Goal: Task Accomplishment & Management: Complete application form

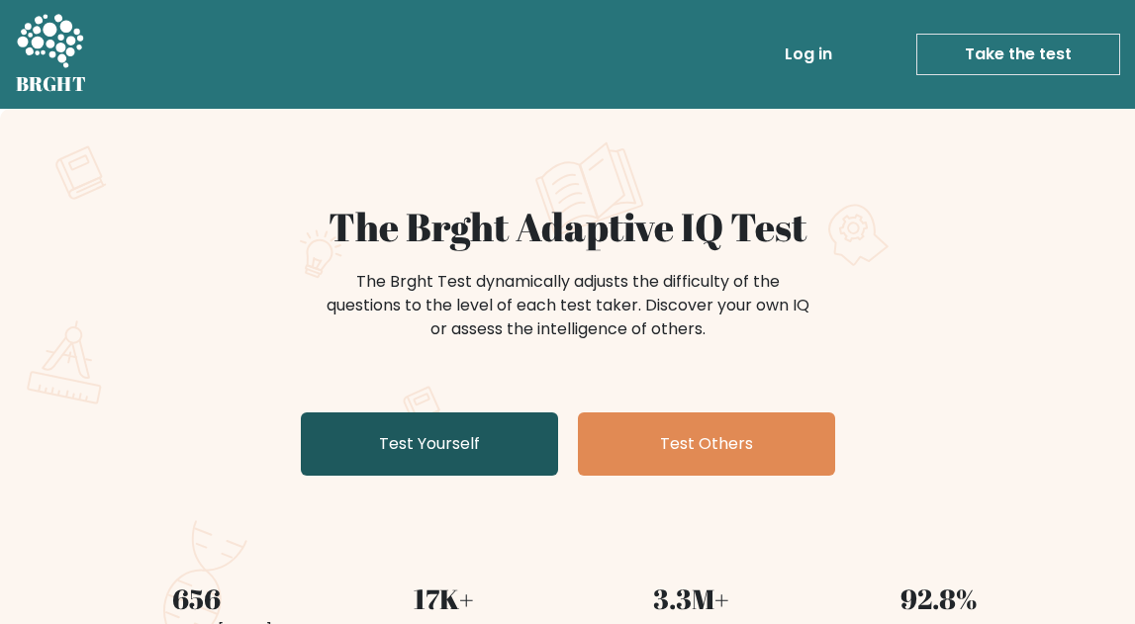
click at [485, 451] on link "Test Yourself" at bounding box center [429, 444] width 257 height 63
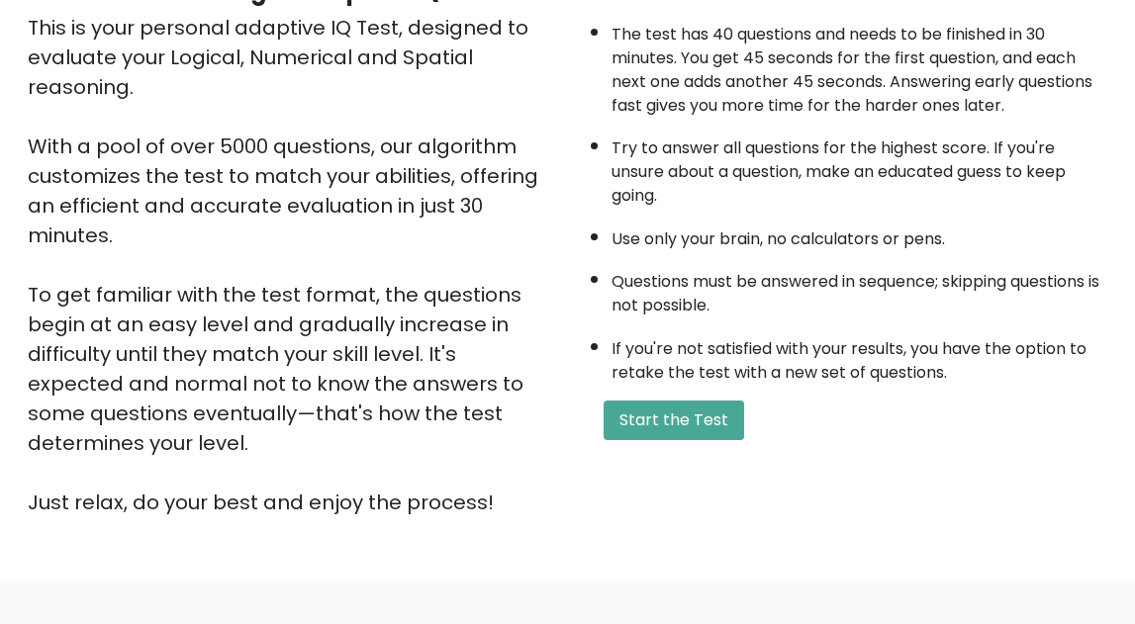
scroll to position [371, 0]
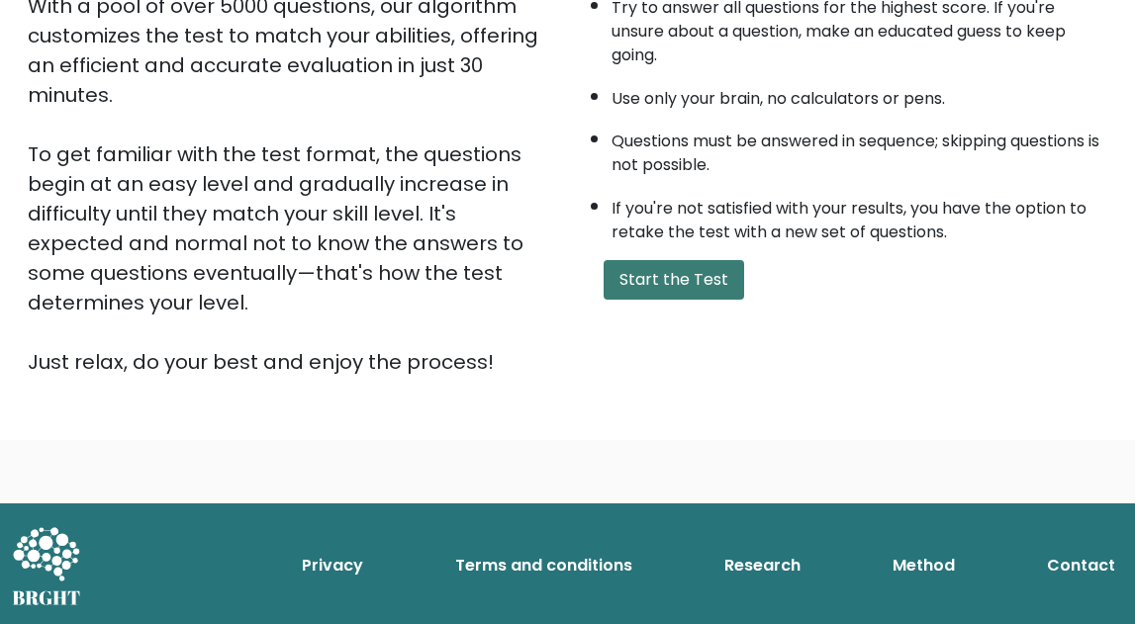
click at [673, 284] on button "Start the Test" at bounding box center [674, 280] width 141 height 40
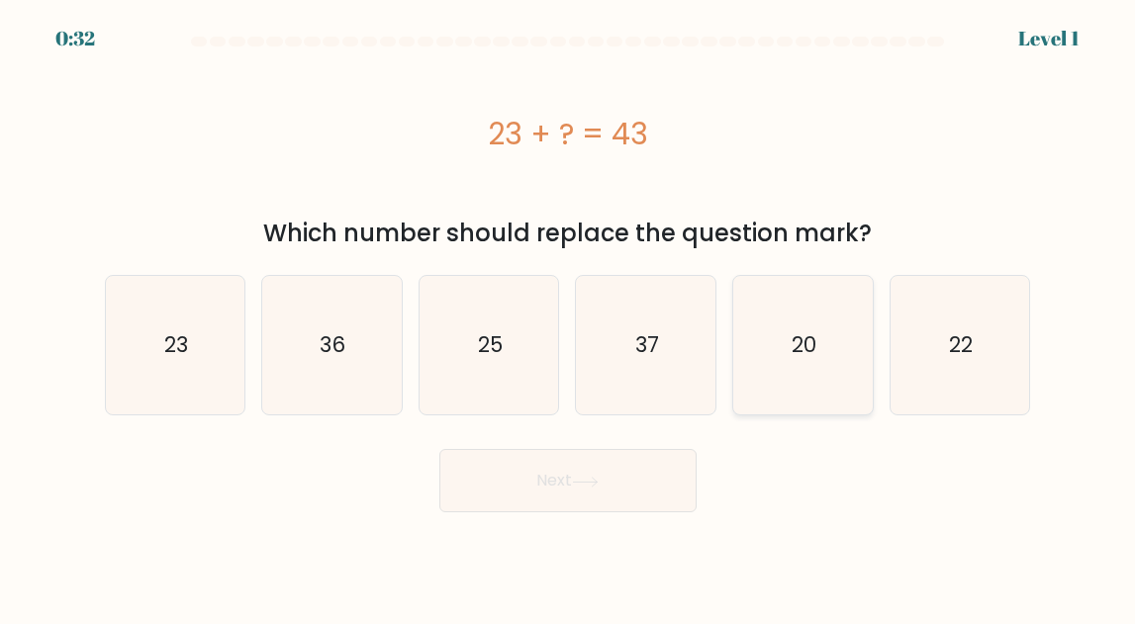
click at [799, 332] on text "20" at bounding box center [804, 345] width 25 height 29
click at [569, 318] on input "e. 20" at bounding box center [568, 315] width 1 height 5
radio input "true"
click at [614, 505] on button "Next" at bounding box center [567, 480] width 257 height 63
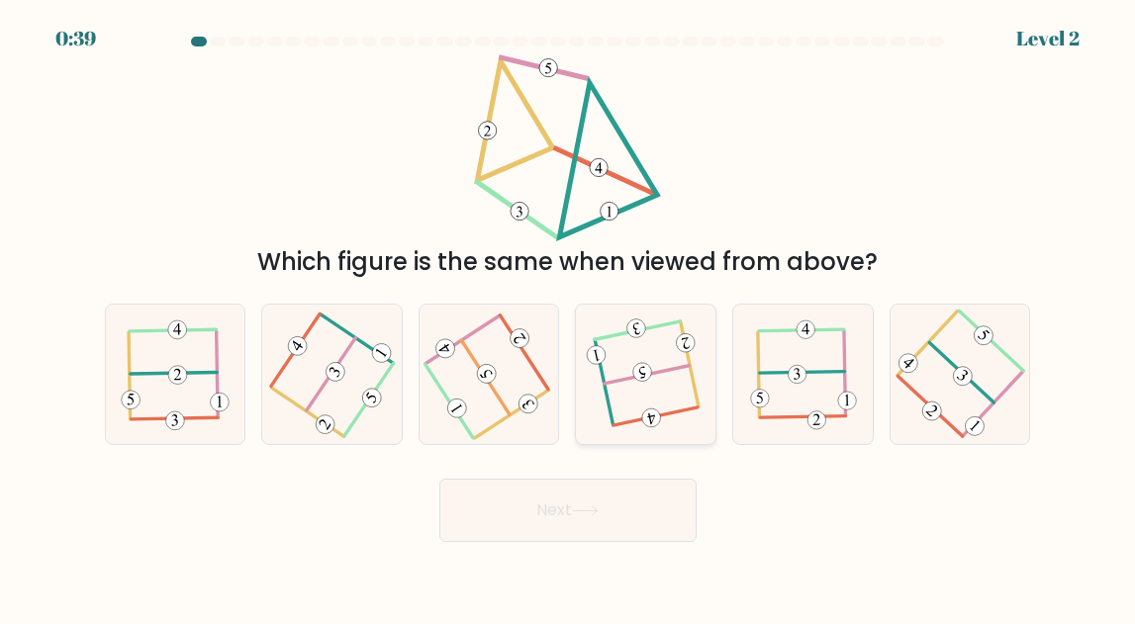
click at [619, 413] on icon at bounding box center [646, 375] width 109 height 111
click at [569, 318] on input "d." at bounding box center [568, 315] width 1 height 5
radio input "true"
click at [567, 515] on button "Next" at bounding box center [567, 510] width 257 height 63
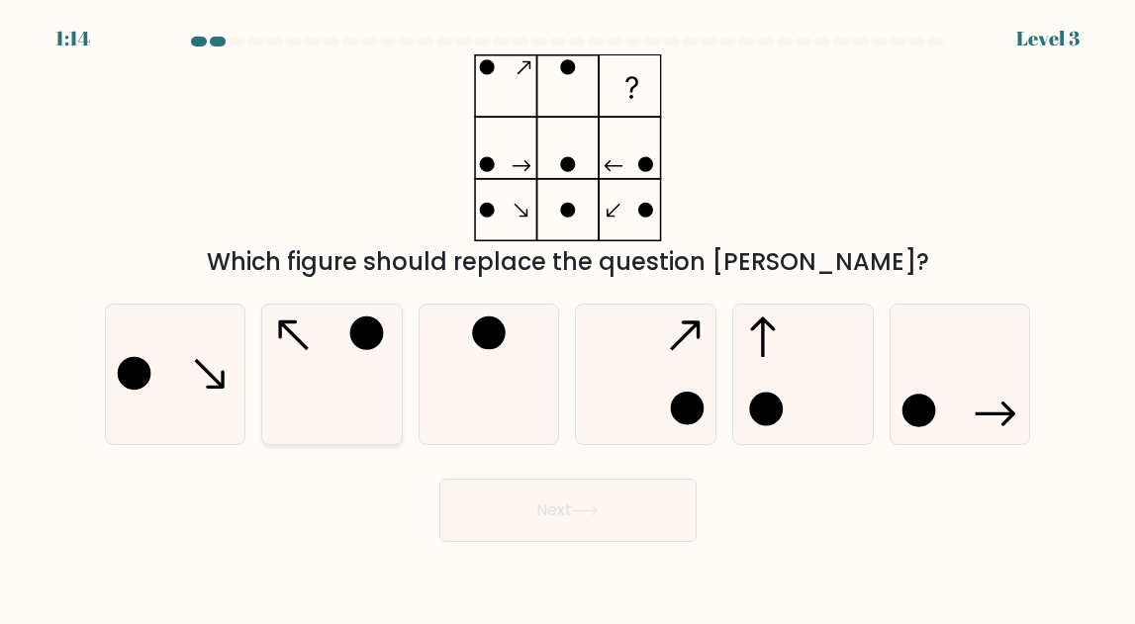
click at [334, 391] on icon at bounding box center [331, 374] width 139 height 139
click at [568, 318] on input "b." at bounding box center [568, 315] width 1 height 5
radio input "true"
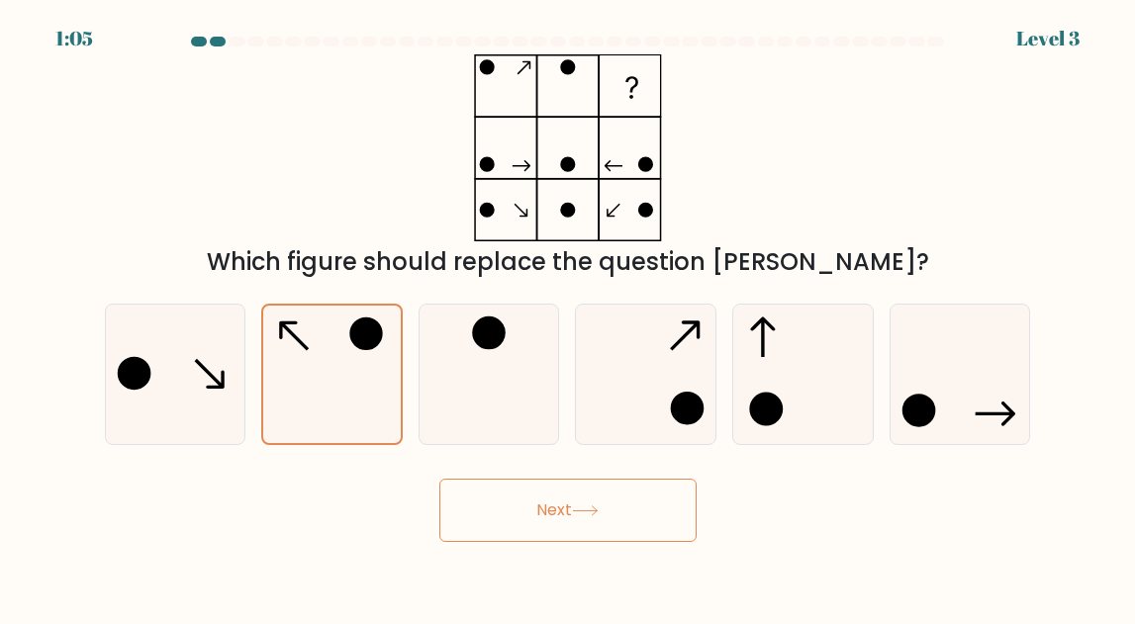
click at [515, 512] on button "Next" at bounding box center [567, 510] width 257 height 63
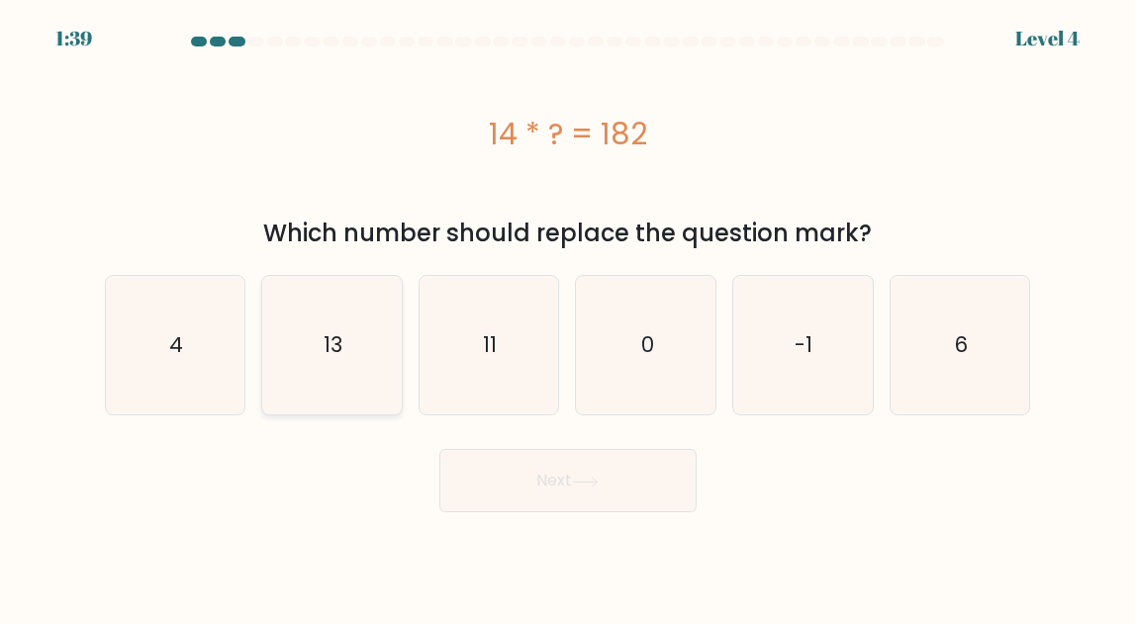
click at [357, 367] on icon "13" at bounding box center [331, 345] width 139 height 139
click at [568, 318] on input "b. 13" at bounding box center [568, 315] width 1 height 5
radio input "true"
click at [535, 483] on button "Next" at bounding box center [567, 480] width 257 height 63
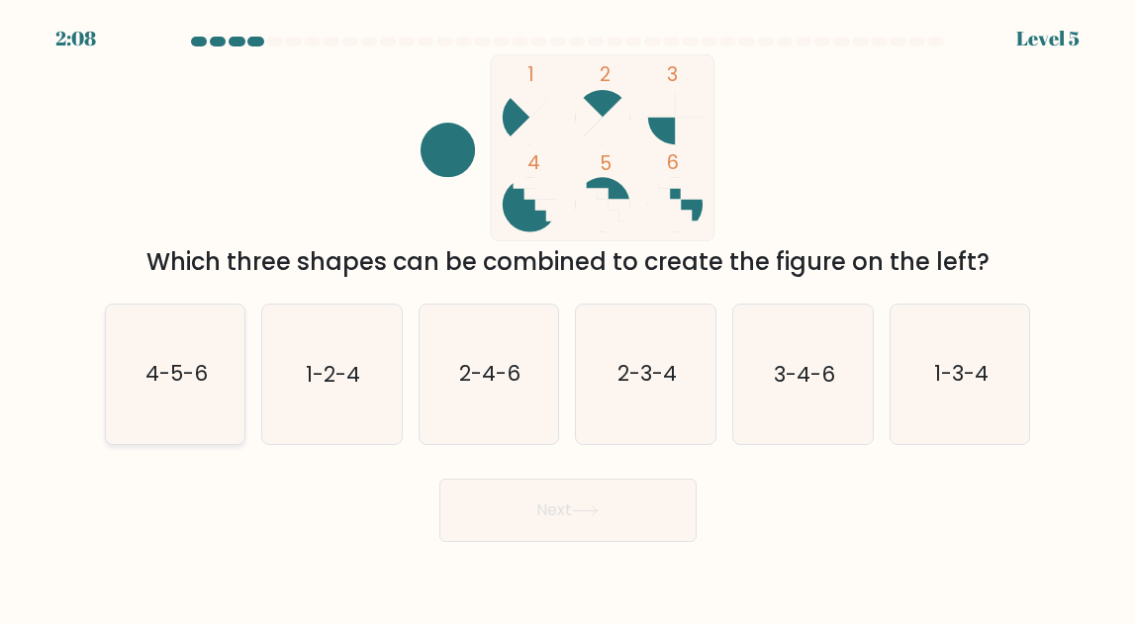
click at [115, 410] on icon "4-5-6" at bounding box center [175, 374] width 139 height 139
click at [568, 318] on input "a. 4-5-6" at bounding box center [568, 315] width 1 height 5
radio input "true"
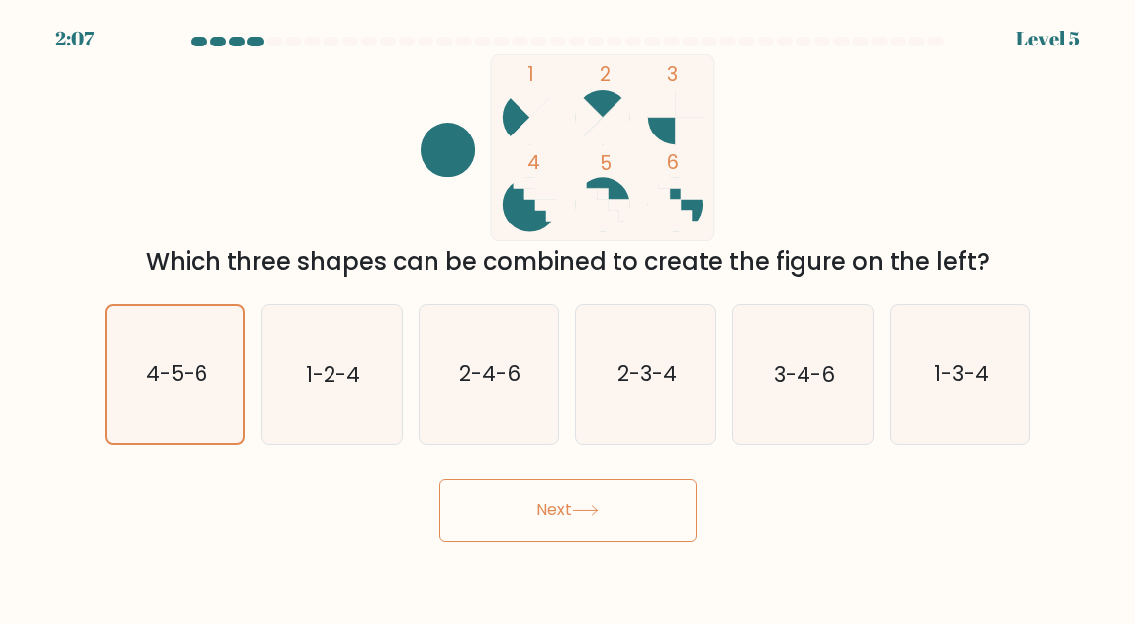
click at [461, 512] on button "Next" at bounding box center [567, 510] width 257 height 63
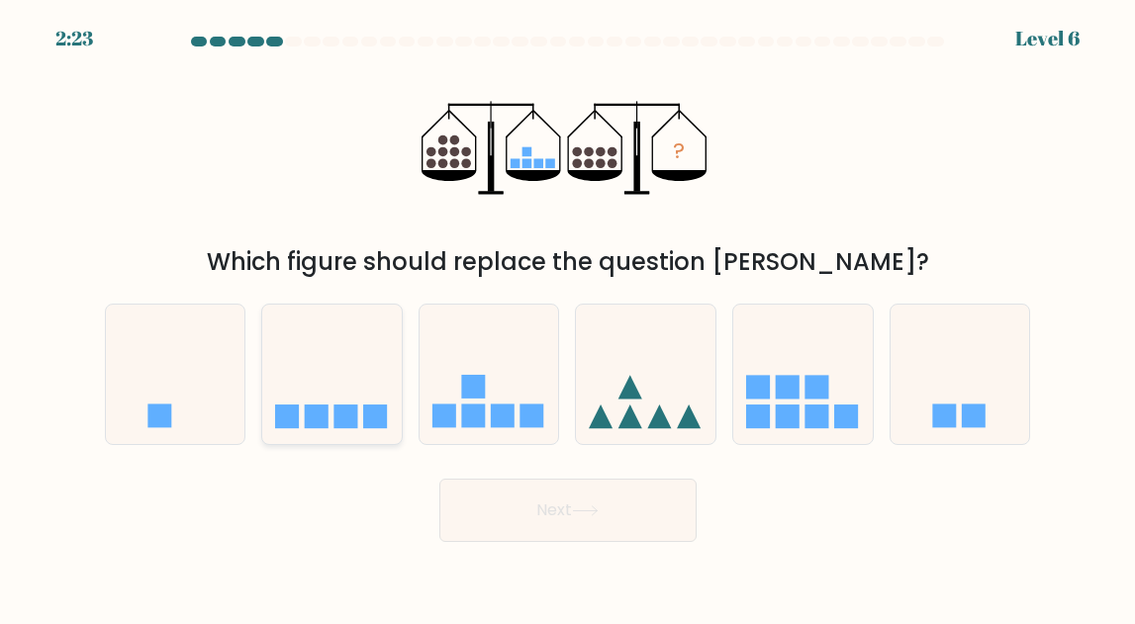
click at [357, 370] on icon at bounding box center [332, 375] width 140 height 116
click at [568, 318] on input "b." at bounding box center [568, 315] width 1 height 5
radio input "true"
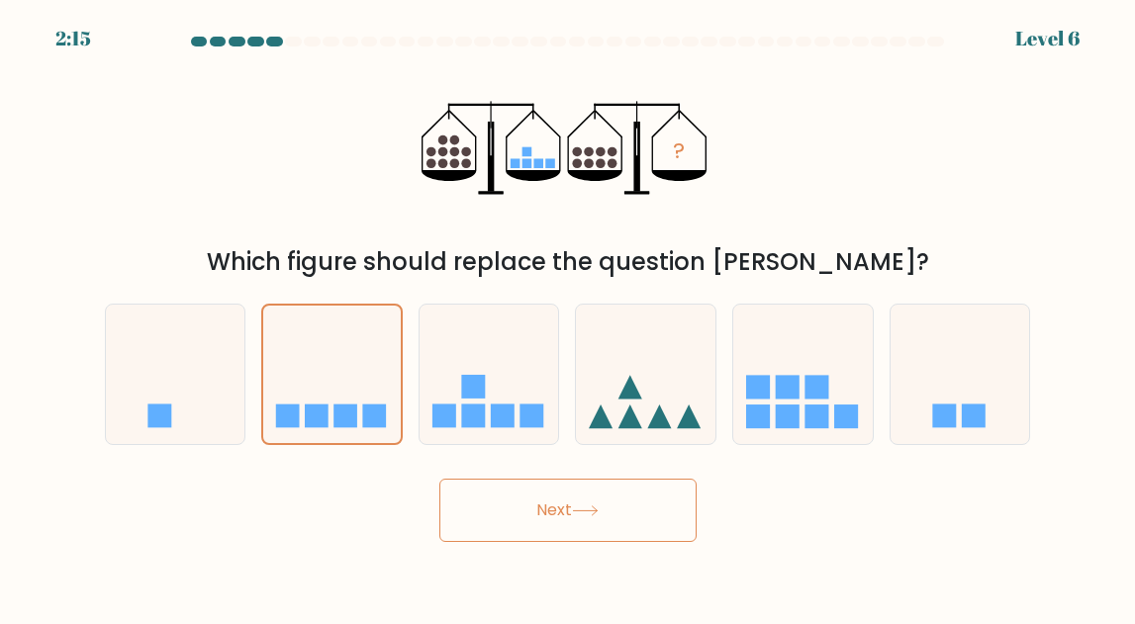
click at [523, 512] on button "Next" at bounding box center [567, 510] width 257 height 63
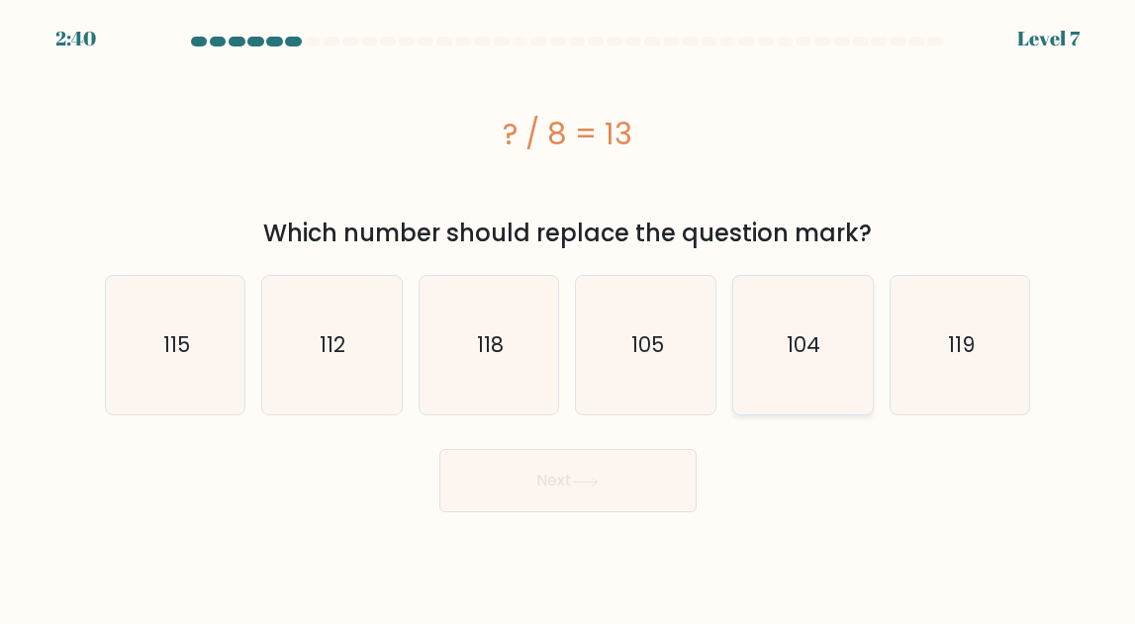
click at [812, 348] on text "104" at bounding box center [805, 345] width 34 height 29
click at [569, 318] on input "e. 104" at bounding box center [568, 315] width 1 height 5
radio input "true"
click at [613, 481] on button "Next" at bounding box center [567, 480] width 257 height 63
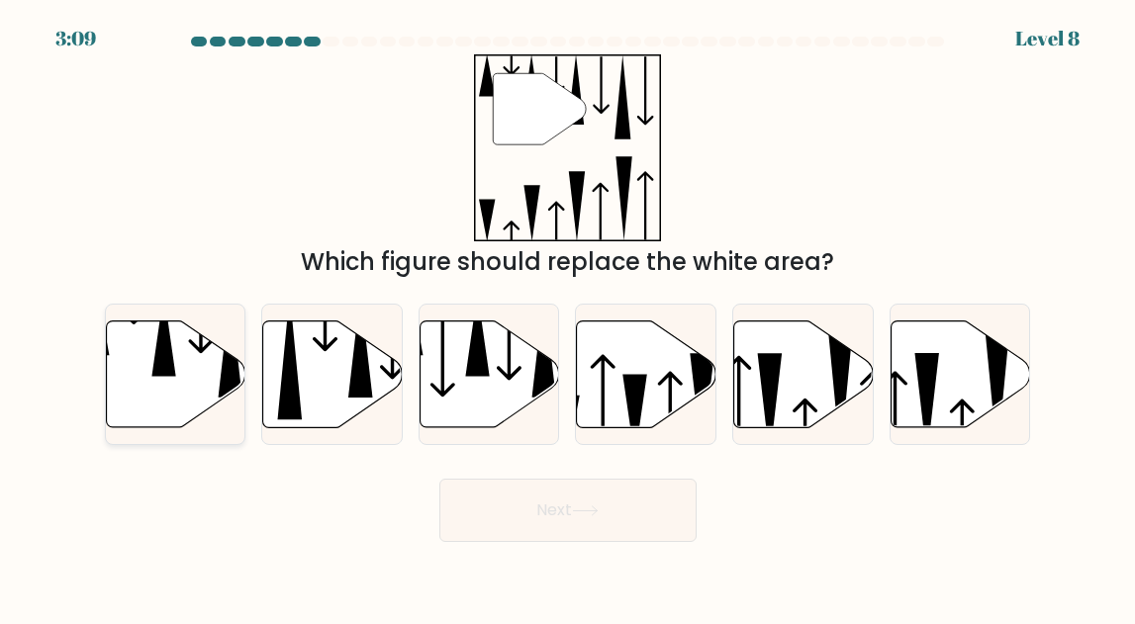
click at [182, 381] on icon at bounding box center [176, 374] width 140 height 107
click at [568, 318] on input "a." at bounding box center [568, 315] width 1 height 5
radio input "true"
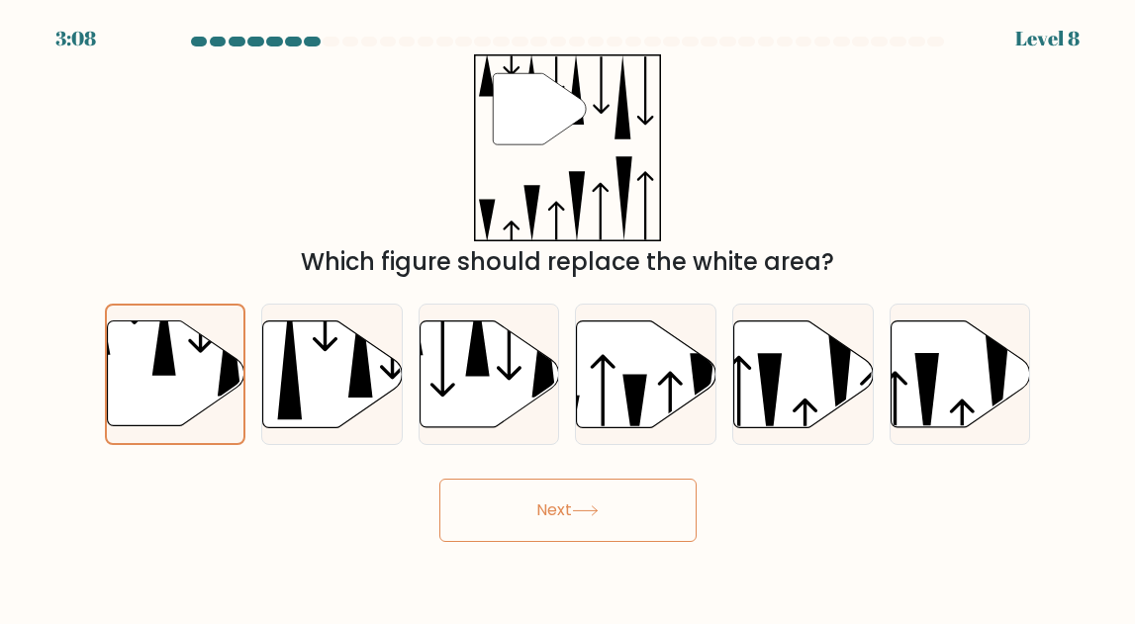
click at [535, 502] on button "Next" at bounding box center [567, 510] width 257 height 63
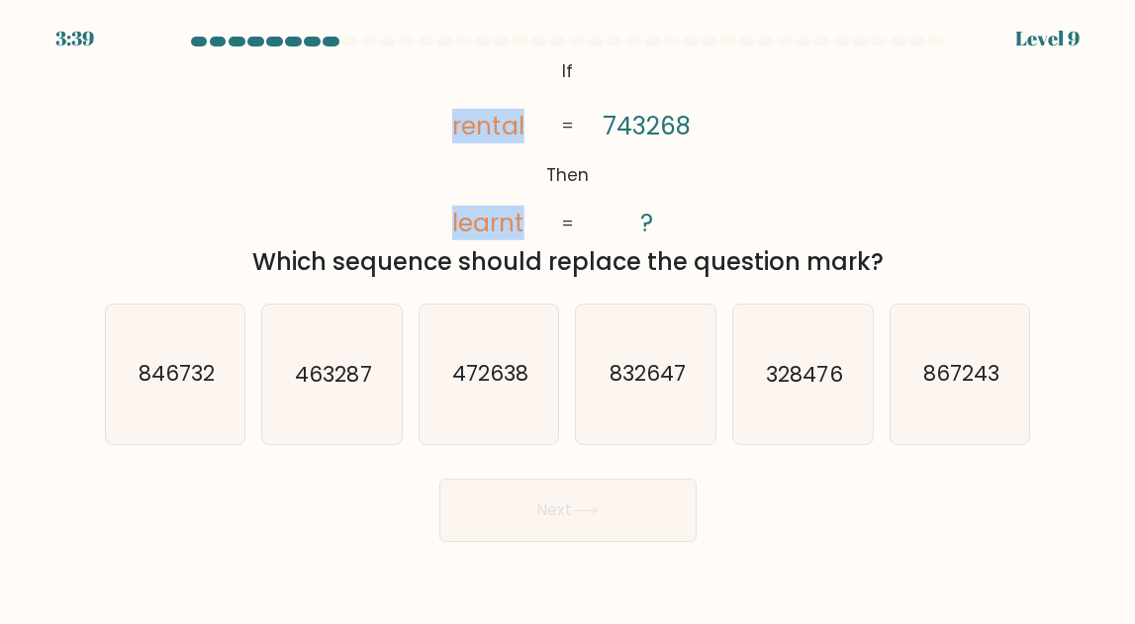
drag, startPoint x: 528, startPoint y: 225, endPoint x: 443, endPoint y: 136, distance: 123.2
click at [443, 135] on icon "@import url('https://fonts.googleapis.com/css?family=Abril+Fatface:400,100,100i…" at bounding box center [568, 147] width 304 height 187
copy icon "rental learnt"
click at [800, 512] on div "Next" at bounding box center [568, 505] width 950 height 73
drag, startPoint x: 906, startPoint y: 263, endPoint x: 194, endPoint y: 257, distance: 711.6
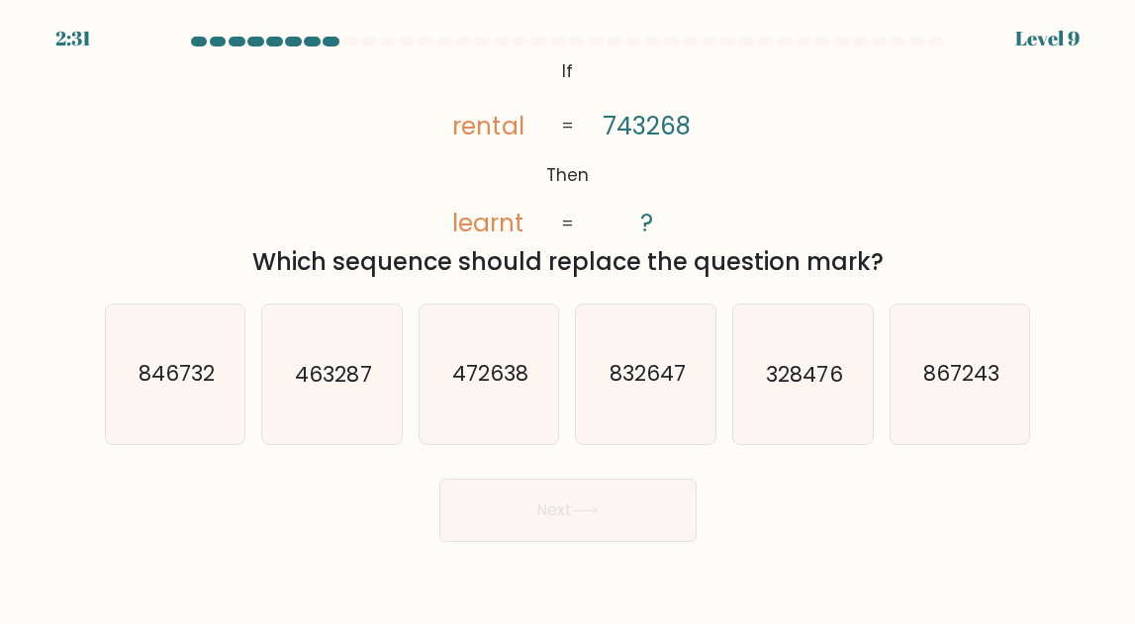
click at [193, 257] on div "Which sequence should replace the question mark?" at bounding box center [568, 262] width 903 height 36
copy div "Which sequence should replace the question mark?"
click at [276, 187] on div "@import url('https://fonts.googleapis.com/css?family=Abril+Fatface:400,100,100i…" at bounding box center [568, 167] width 950 height 226
click at [325, 412] on icon "463287" at bounding box center [331, 374] width 139 height 139
click at [568, 318] on input "b. 463287" at bounding box center [568, 315] width 1 height 5
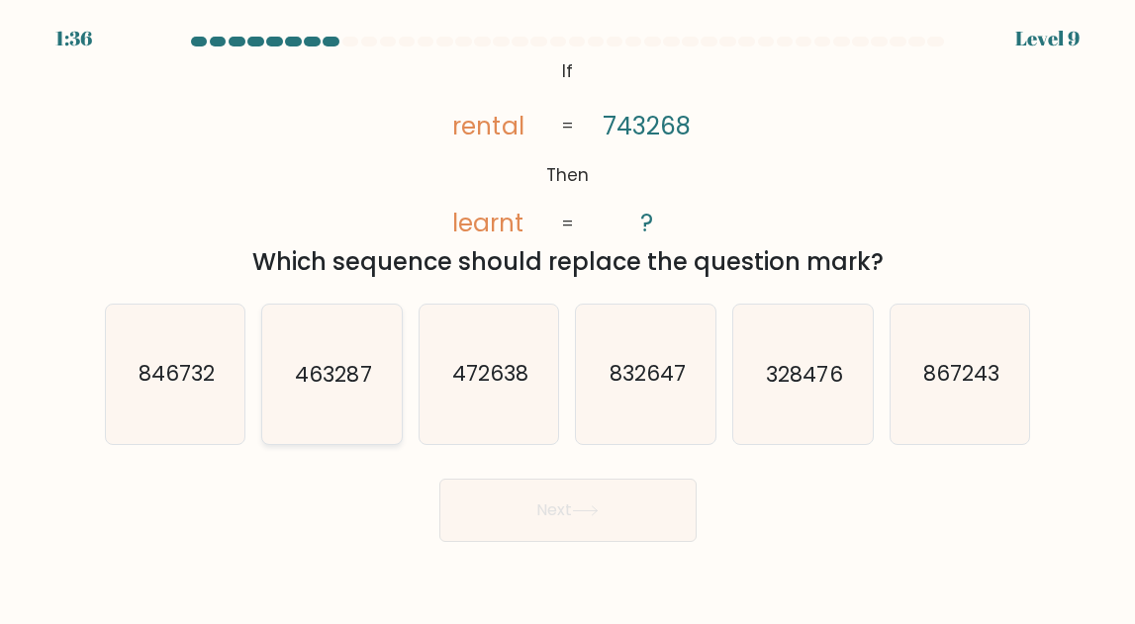
radio input "true"
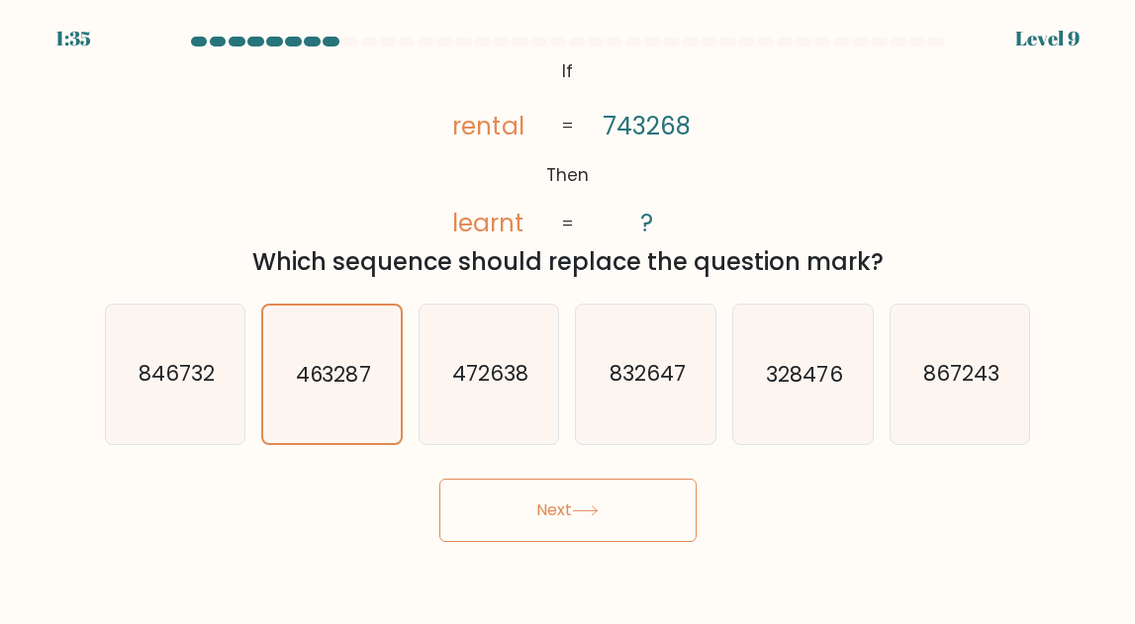
click at [519, 497] on button "Next" at bounding box center [567, 510] width 257 height 63
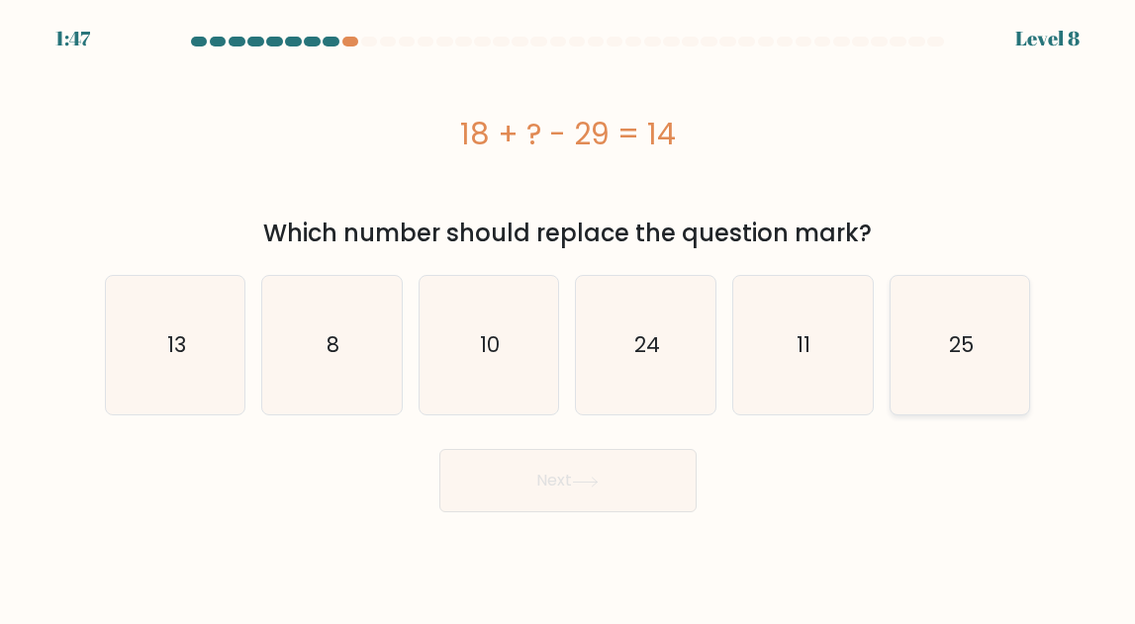
click at [966, 365] on icon "25" at bounding box center [960, 345] width 139 height 139
click at [569, 318] on input "f. 25" at bounding box center [568, 315] width 1 height 5
radio input "true"
click at [643, 516] on body "1:46 Level 8 a." at bounding box center [567, 312] width 1135 height 624
click at [640, 499] on button "Next" at bounding box center [567, 480] width 257 height 63
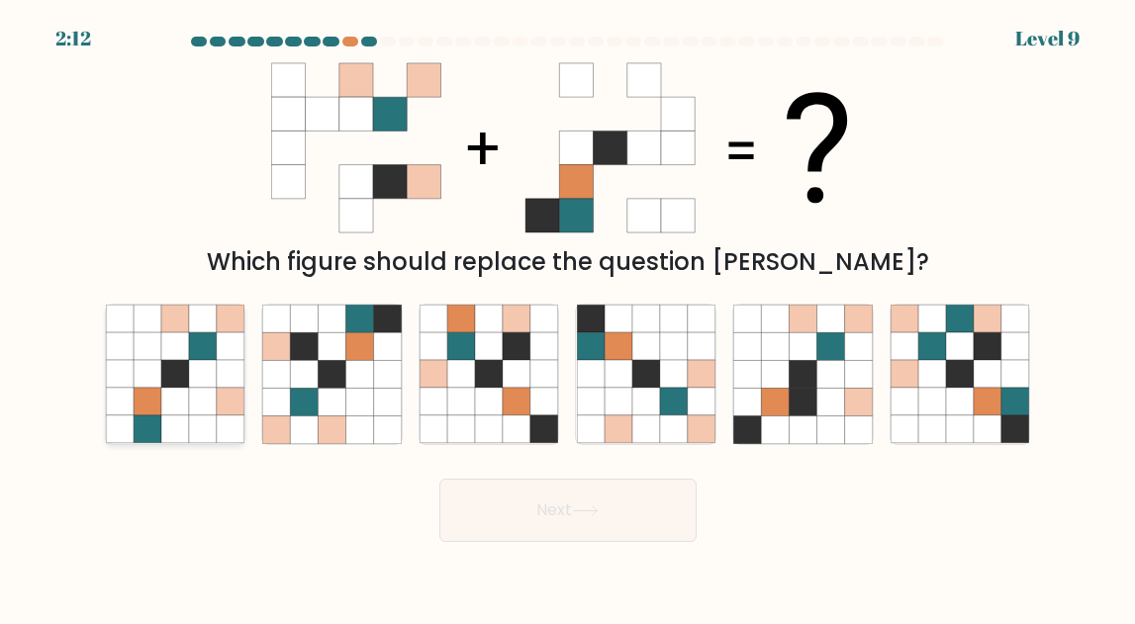
click at [137, 421] on icon at bounding box center [148, 430] width 28 height 28
click at [568, 318] on input "a." at bounding box center [568, 315] width 1 height 5
radio input "true"
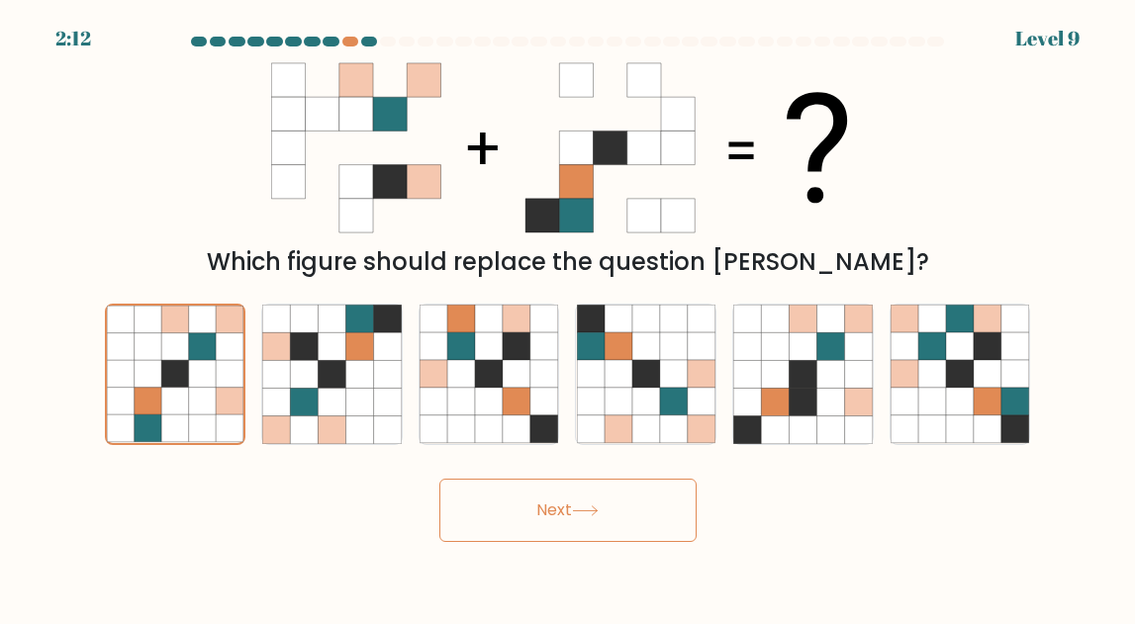
click at [544, 517] on button "Next" at bounding box center [567, 510] width 257 height 63
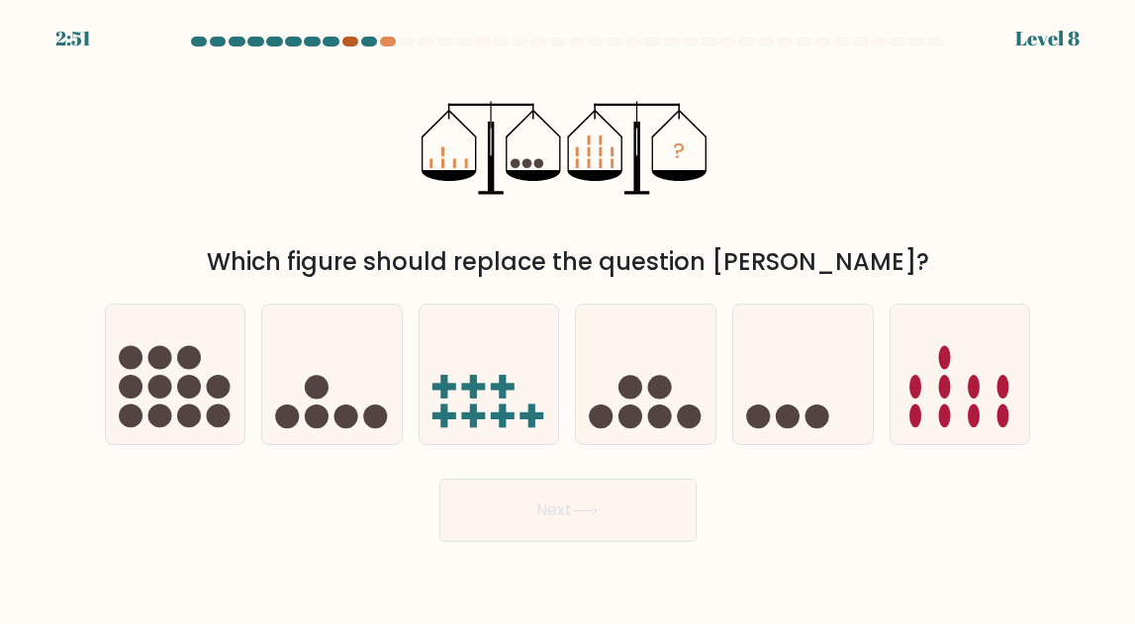
click at [347, 41] on div at bounding box center [350, 42] width 17 height 10
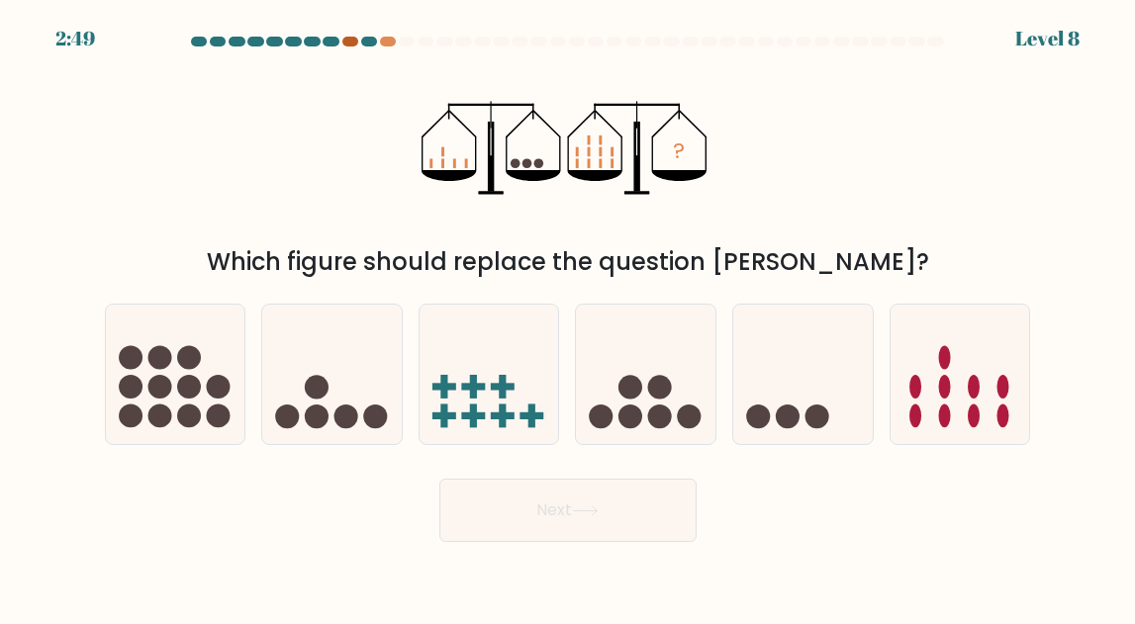
click at [347, 41] on div at bounding box center [350, 42] width 17 height 10
click at [390, 42] on div at bounding box center [388, 42] width 17 height 10
click at [631, 359] on icon at bounding box center [646, 375] width 140 height 116
click at [569, 318] on input "d." at bounding box center [568, 315] width 1 height 5
radio input "true"
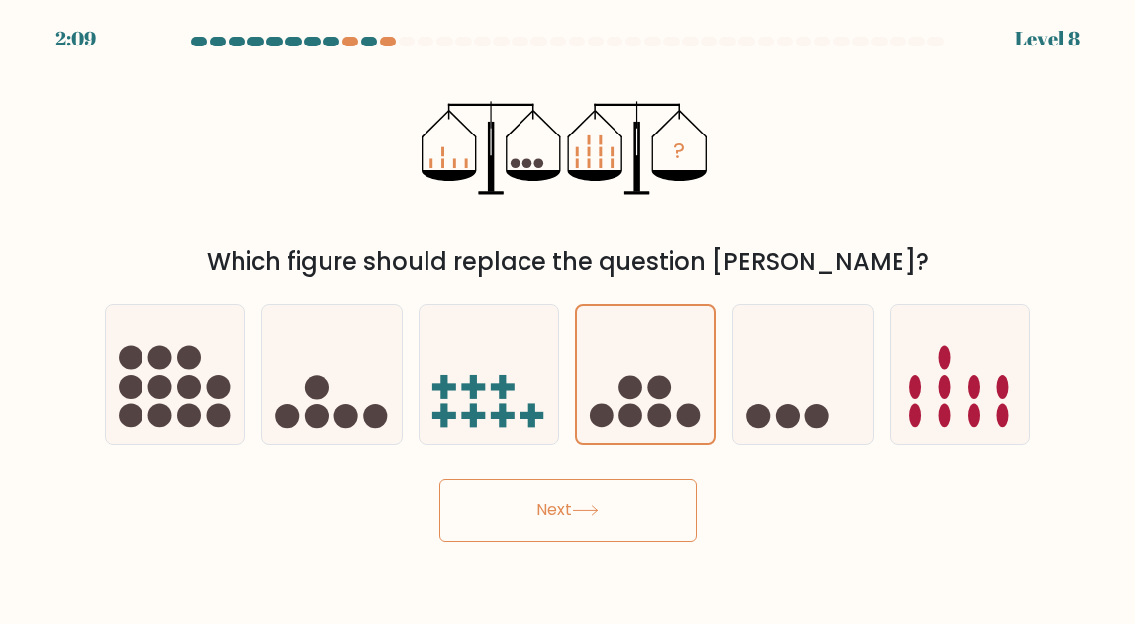
click at [611, 487] on button "Next" at bounding box center [567, 510] width 257 height 63
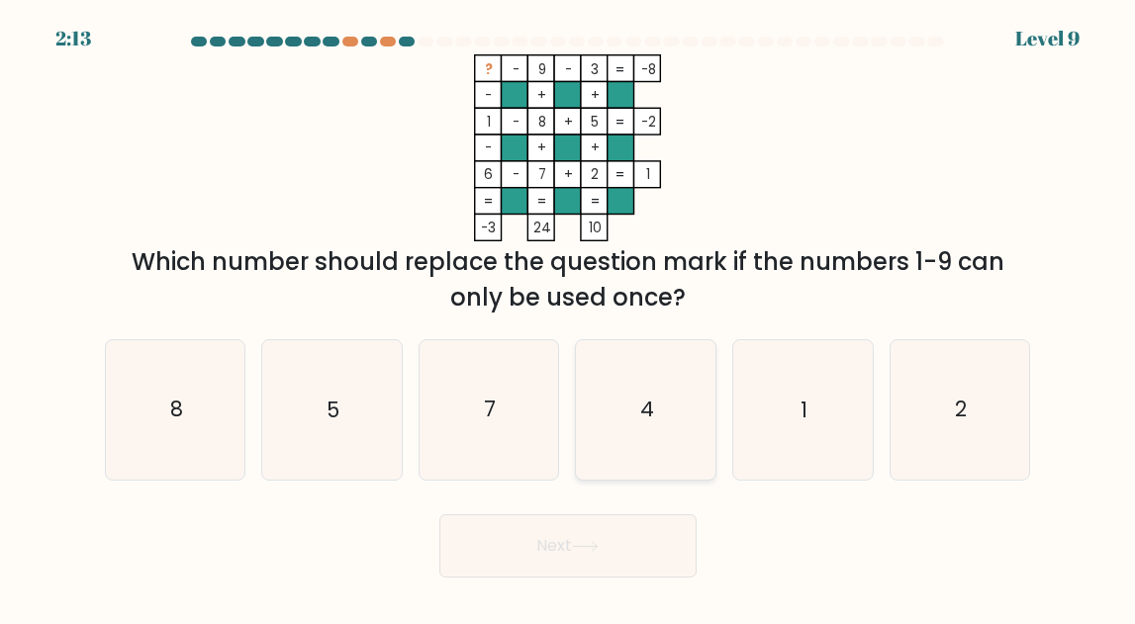
click at [626, 437] on icon "4" at bounding box center [646, 409] width 139 height 139
click at [569, 318] on input "d. 4" at bounding box center [568, 315] width 1 height 5
radio input "true"
click at [599, 542] on icon at bounding box center [585, 546] width 27 height 11
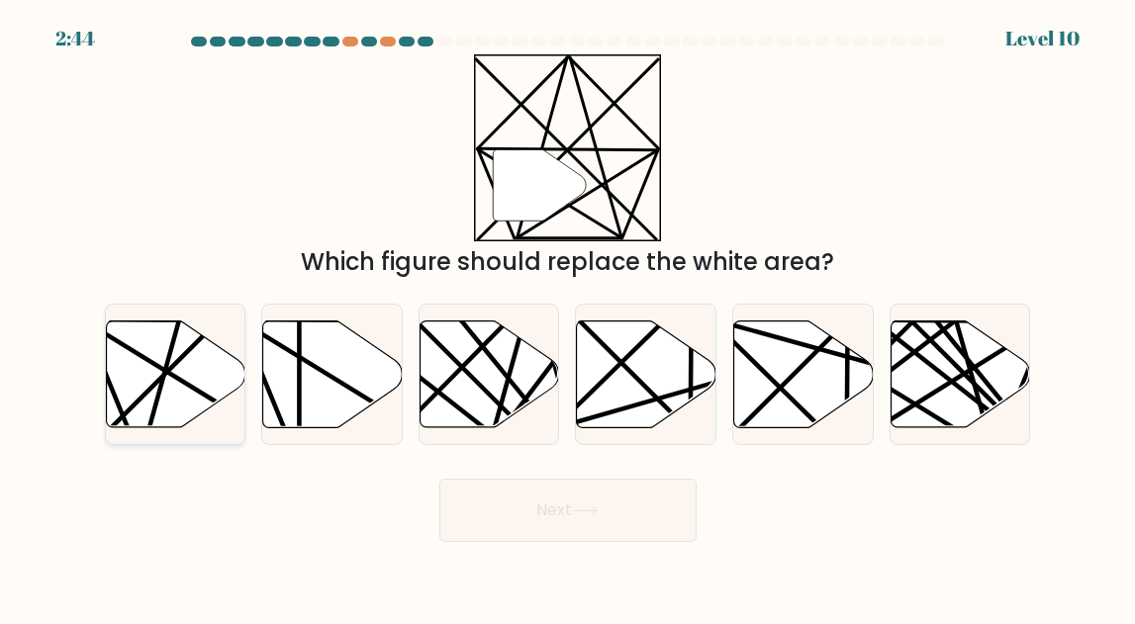
click at [166, 398] on icon at bounding box center [176, 374] width 140 height 107
click at [568, 318] on input "a." at bounding box center [568, 315] width 1 height 5
radio input "true"
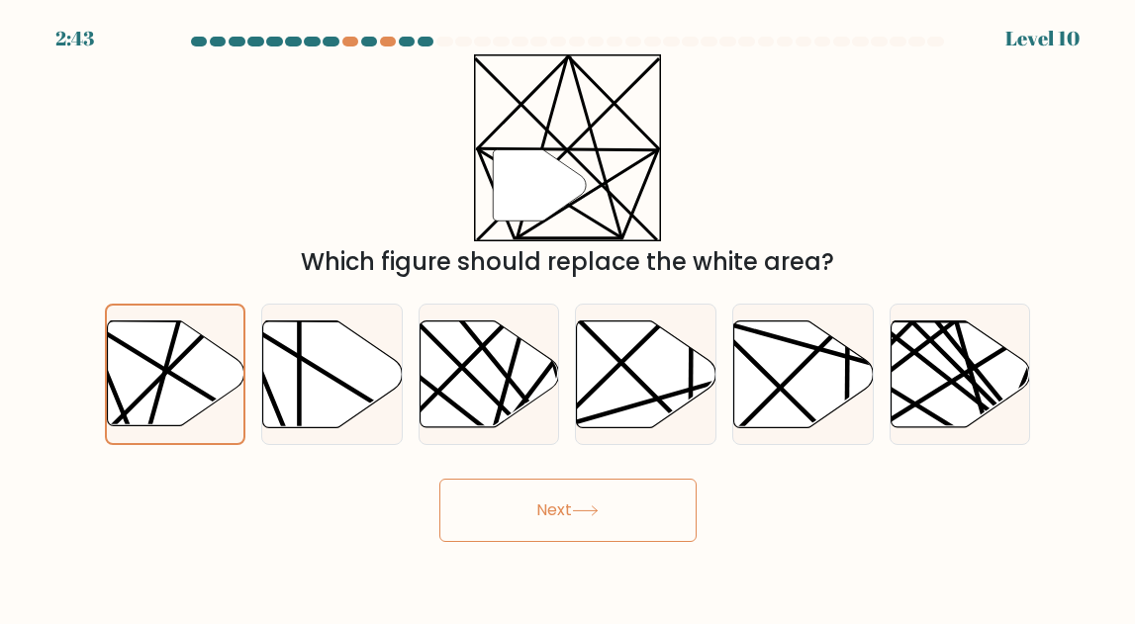
click at [552, 522] on button "Next" at bounding box center [567, 510] width 257 height 63
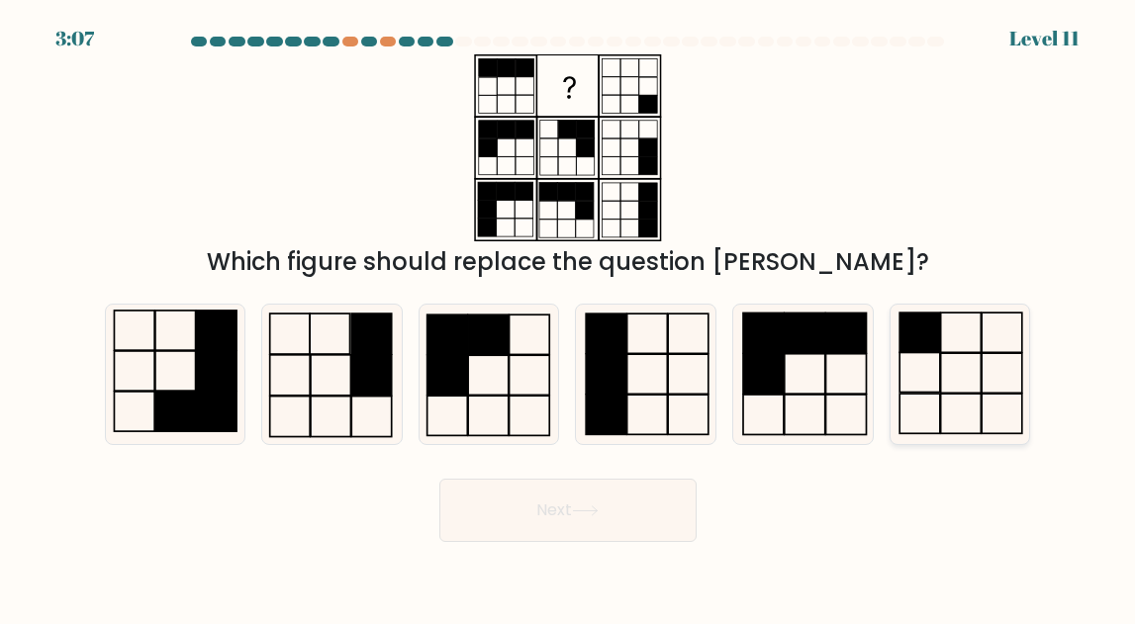
click at [924, 416] on icon at bounding box center [960, 374] width 139 height 139
click at [569, 318] on input "f." at bounding box center [568, 315] width 1 height 5
radio input "true"
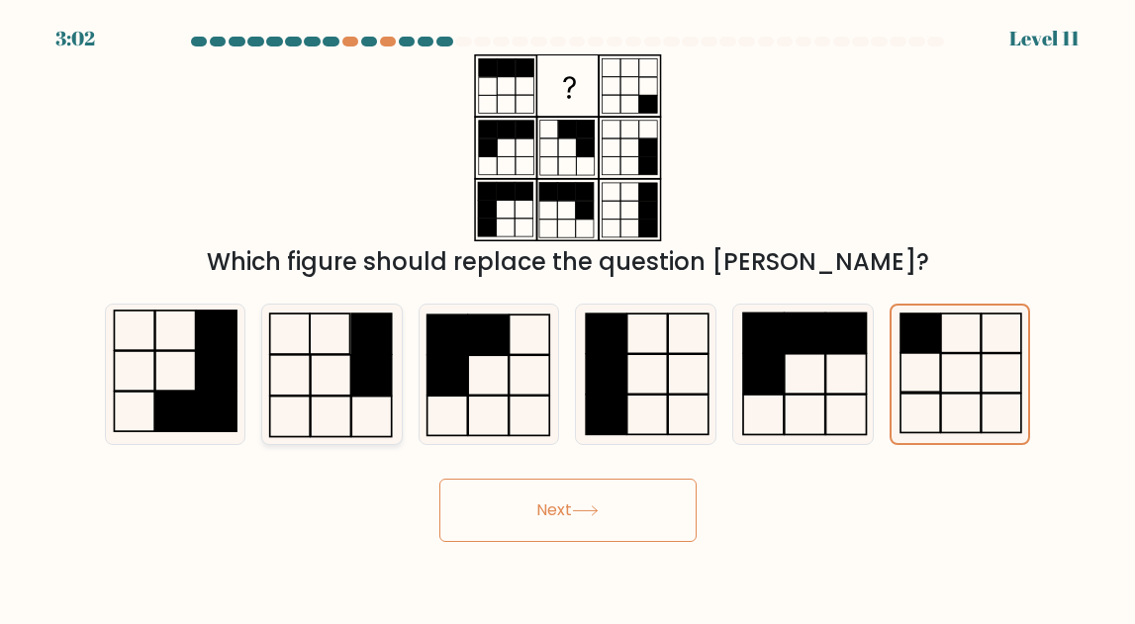
click at [334, 428] on icon at bounding box center [331, 374] width 139 height 139
click at [568, 318] on input "b." at bounding box center [568, 315] width 1 height 5
radio input "true"
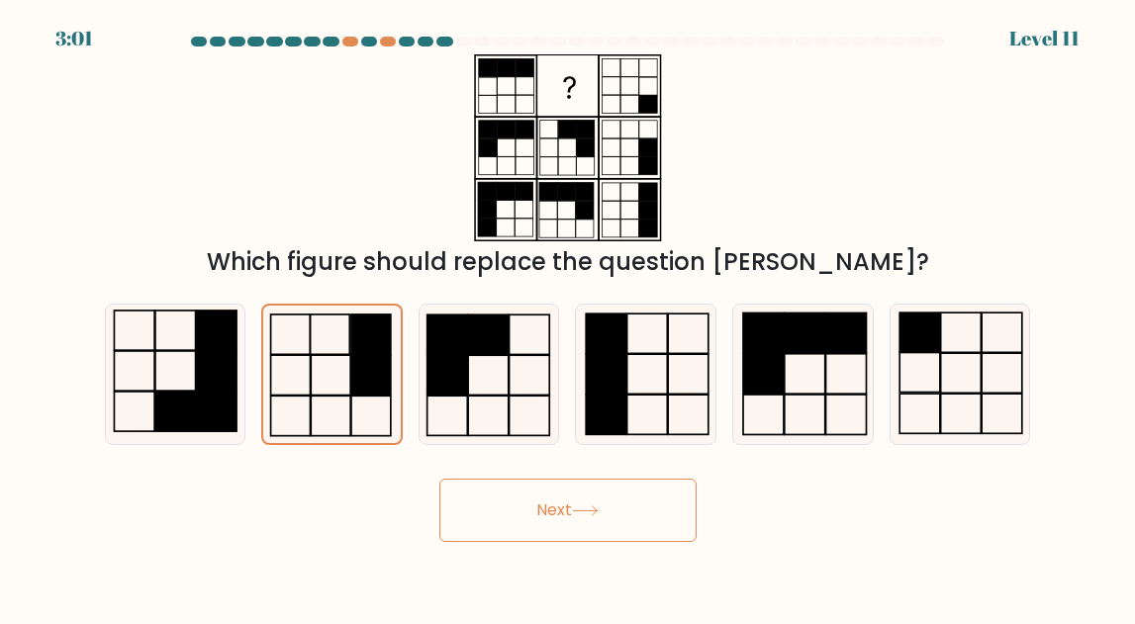
click at [538, 498] on button "Next" at bounding box center [567, 510] width 257 height 63
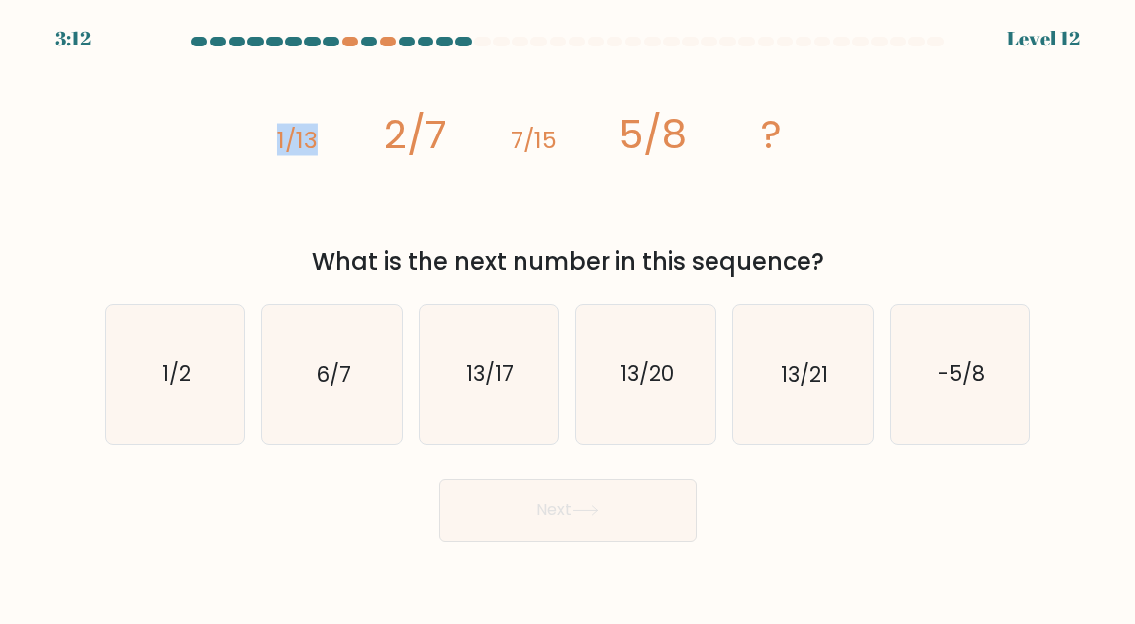
drag, startPoint x: 316, startPoint y: 143, endPoint x: 263, endPoint y: 152, distance: 53.4
click at [263, 136] on div "image/svg+xml 1/13 2/7 7/15 5/8 ? What is the next number in this sequence?" at bounding box center [568, 167] width 950 height 226
drag, startPoint x: 613, startPoint y: 136, endPoint x: 704, endPoint y: 131, distance: 91.2
click at [705, 131] on icon "image/svg+xml 1/13 2/7 7/15 5/8 ?" at bounding box center [568, 147] width 594 height 187
click at [685, 139] on tspan "5/8" at bounding box center [653, 134] width 68 height 55
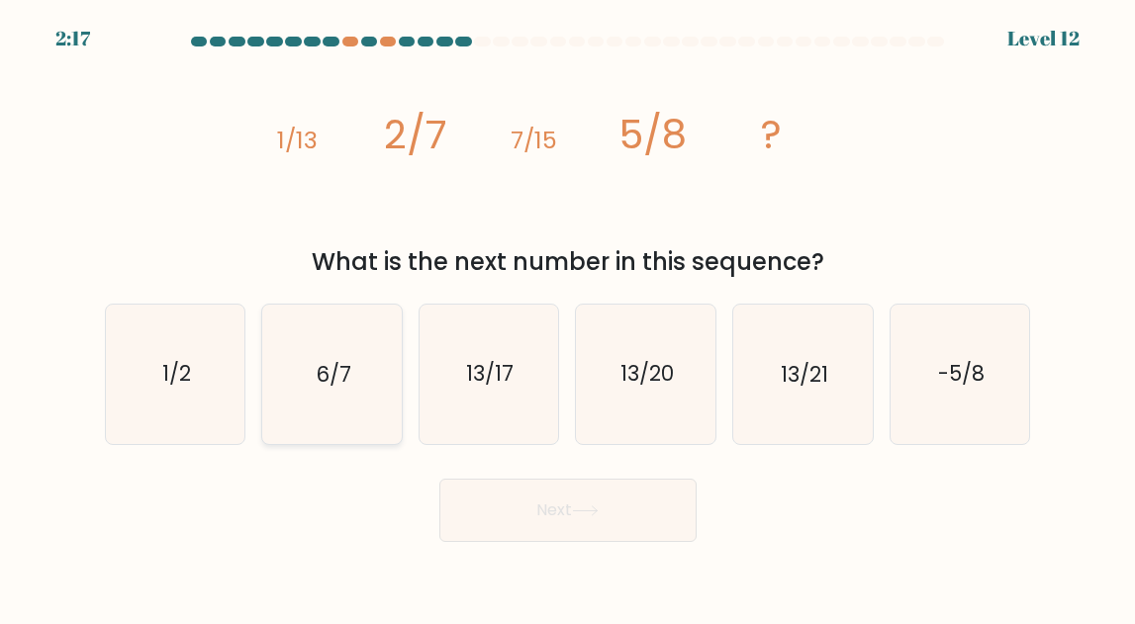
click at [353, 389] on icon "6/7" at bounding box center [331, 374] width 139 height 139
click at [568, 318] on input "b. 6/7" at bounding box center [568, 315] width 1 height 5
radio input "true"
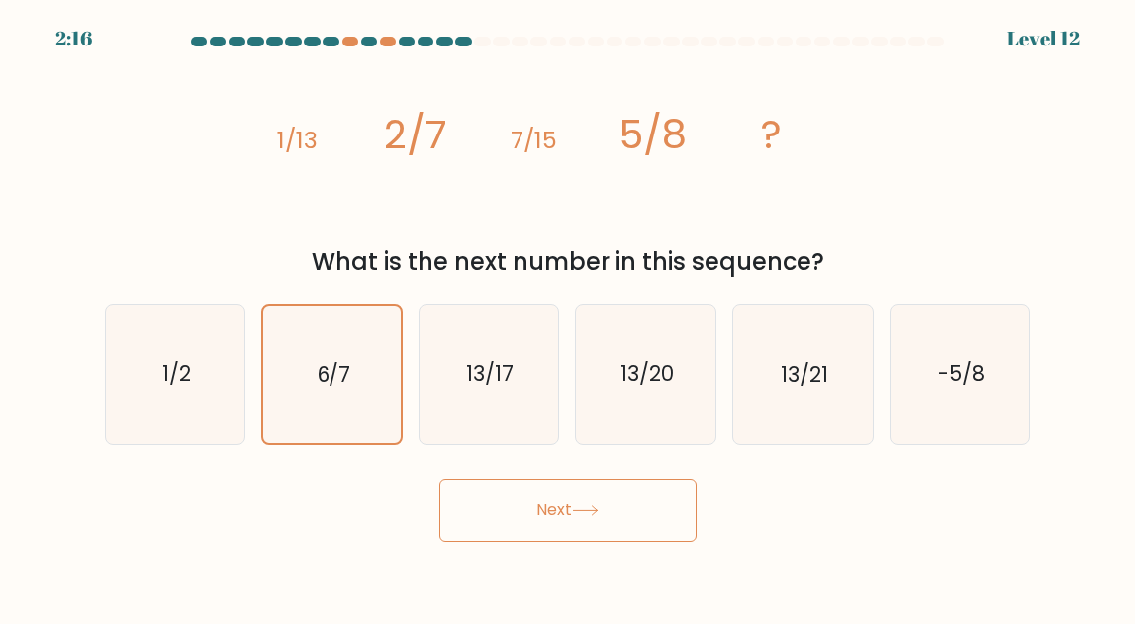
click at [592, 484] on button "Next" at bounding box center [567, 510] width 257 height 63
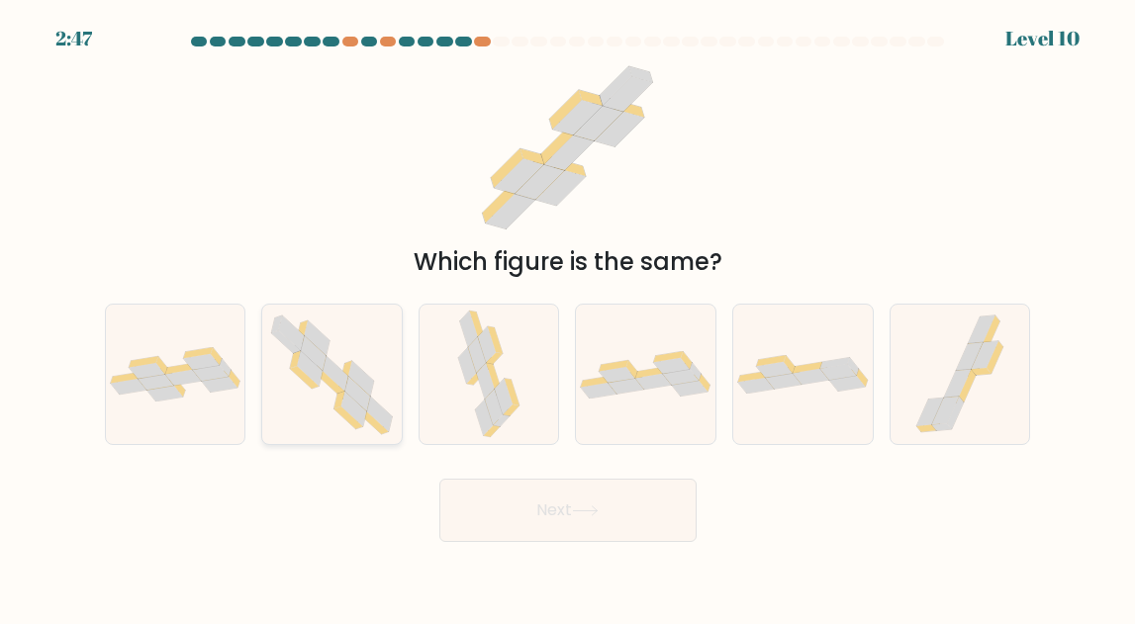
click at [312, 418] on icon at bounding box center [332, 375] width 140 height 137
click at [568, 318] on input "b." at bounding box center [568, 315] width 1 height 5
radio input "true"
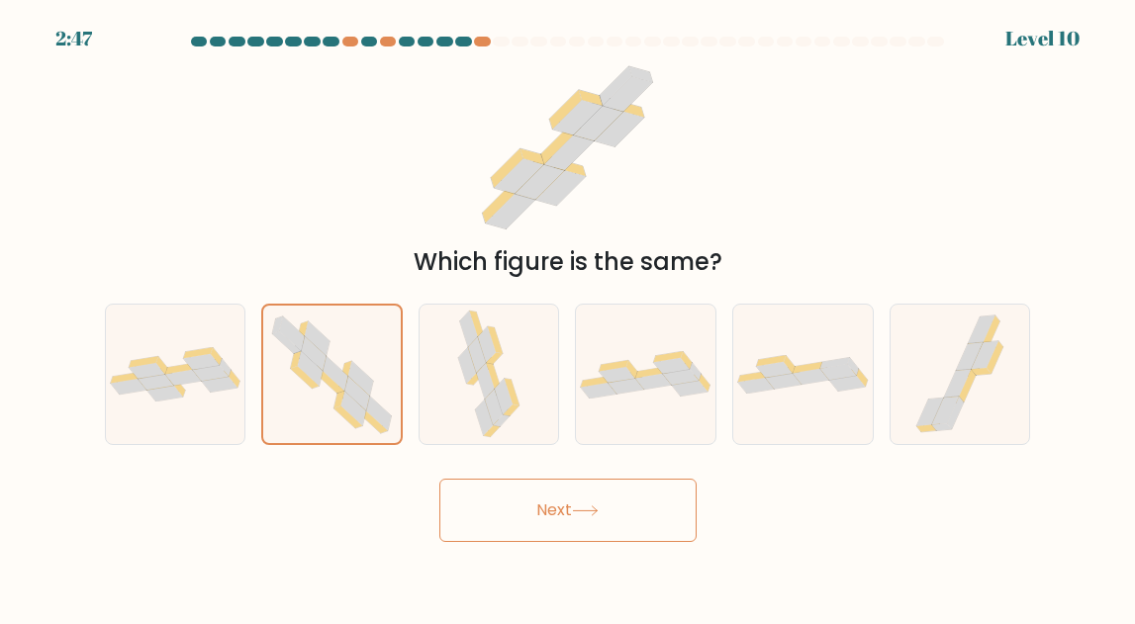
click at [490, 486] on button "Next" at bounding box center [567, 510] width 257 height 63
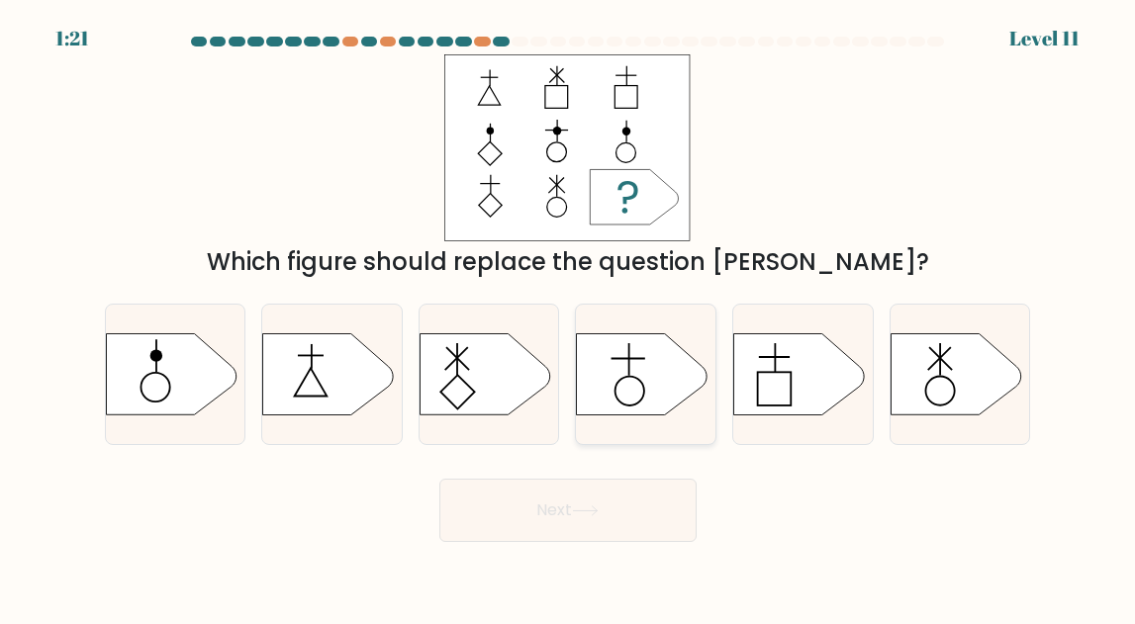
click at [659, 389] on icon at bounding box center [642, 374] width 131 height 81
click at [569, 318] on input "d." at bounding box center [568, 315] width 1 height 5
radio input "true"
click at [621, 521] on button "Next" at bounding box center [567, 510] width 257 height 63
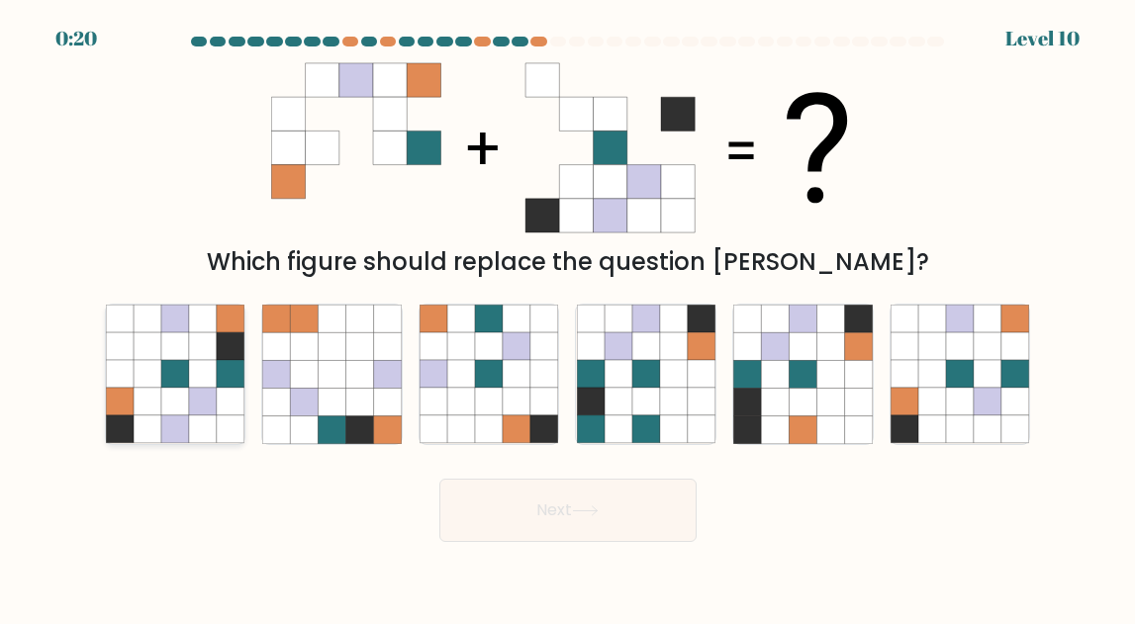
click at [227, 347] on icon at bounding box center [231, 348] width 28 height 28
click at [568, 318] on input "a." at bounding box center [568, 315] width 1 height 5
radio input "true"
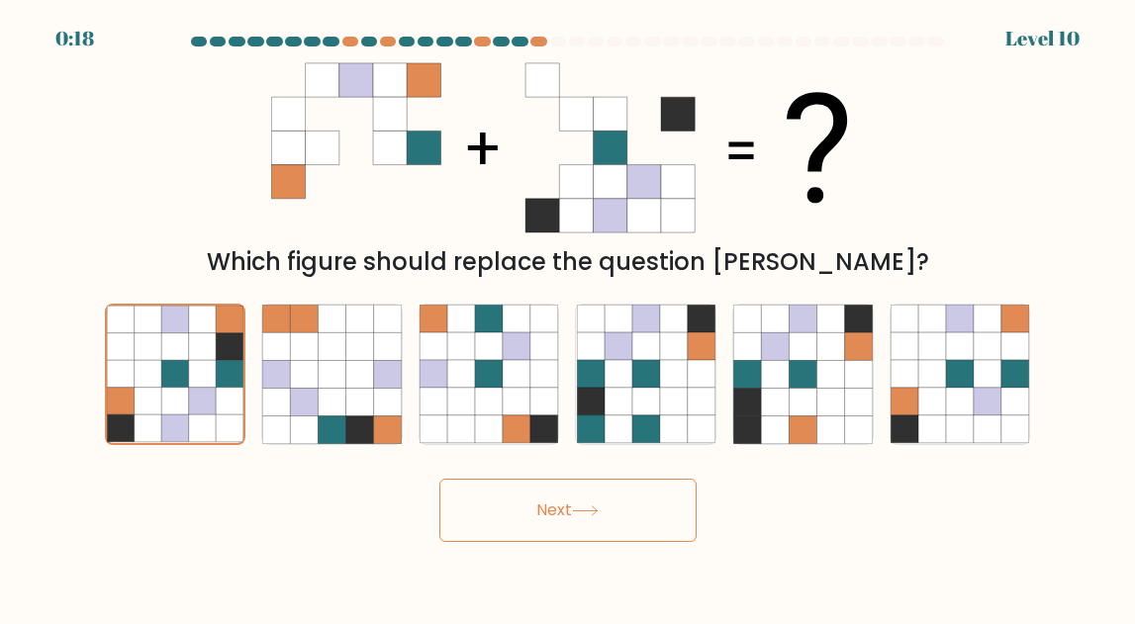
click at [555, 507] on button "Next" at bounding box center [567, 510] width 257 height 63
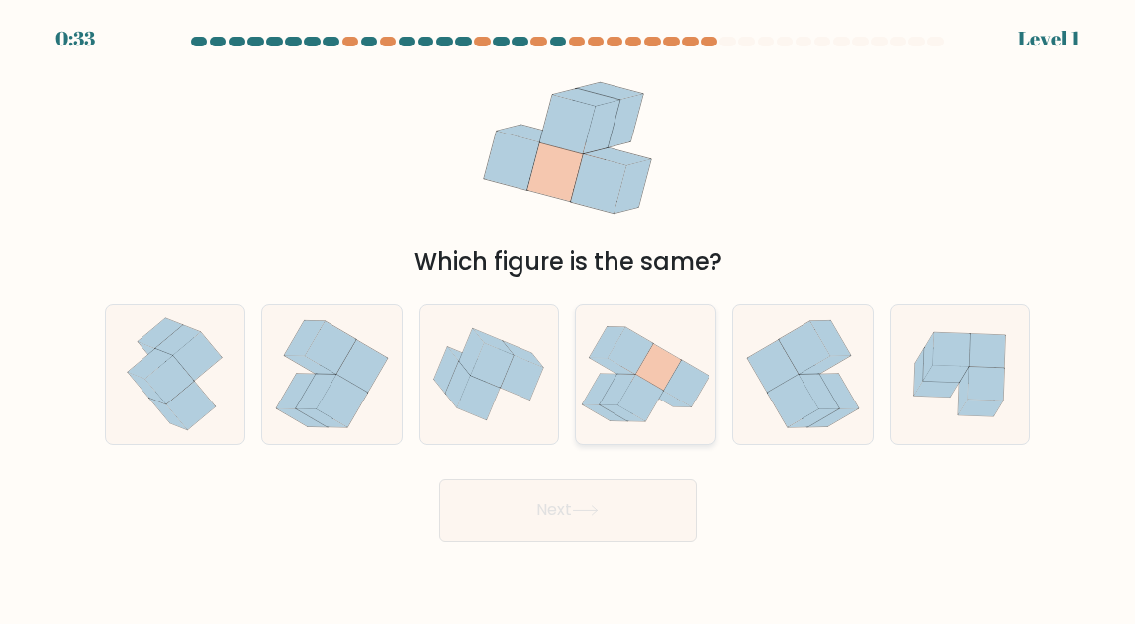
click at [651, 357] on icon at bounding box center [659, 367] width 46 height 47
click at [569, 318] on input "d." at bounding box center [568, 315] width 1 height 5
radio input "true"
click at [609, 516] on button "Next" at bounding box center [567, 510] width 257 height 63
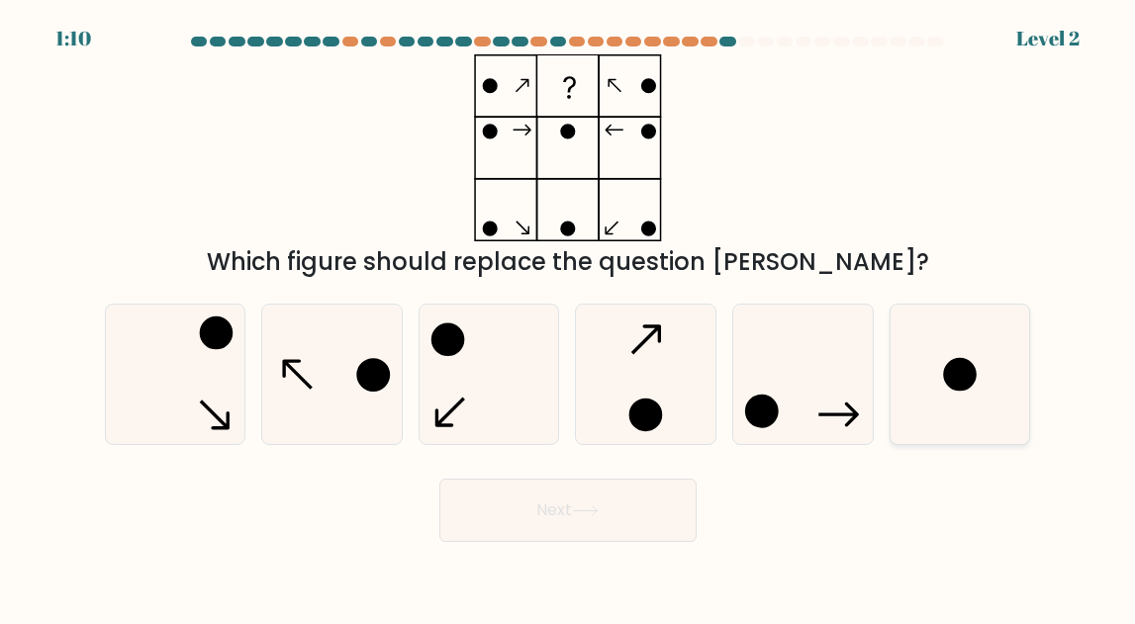
click at [1019, 357] on icon at bounding box center [960, 374] width 139 height 139
click at [569, 318] on input "f." at bounding box center [568, 315] width 1 height 5
radio input "true"
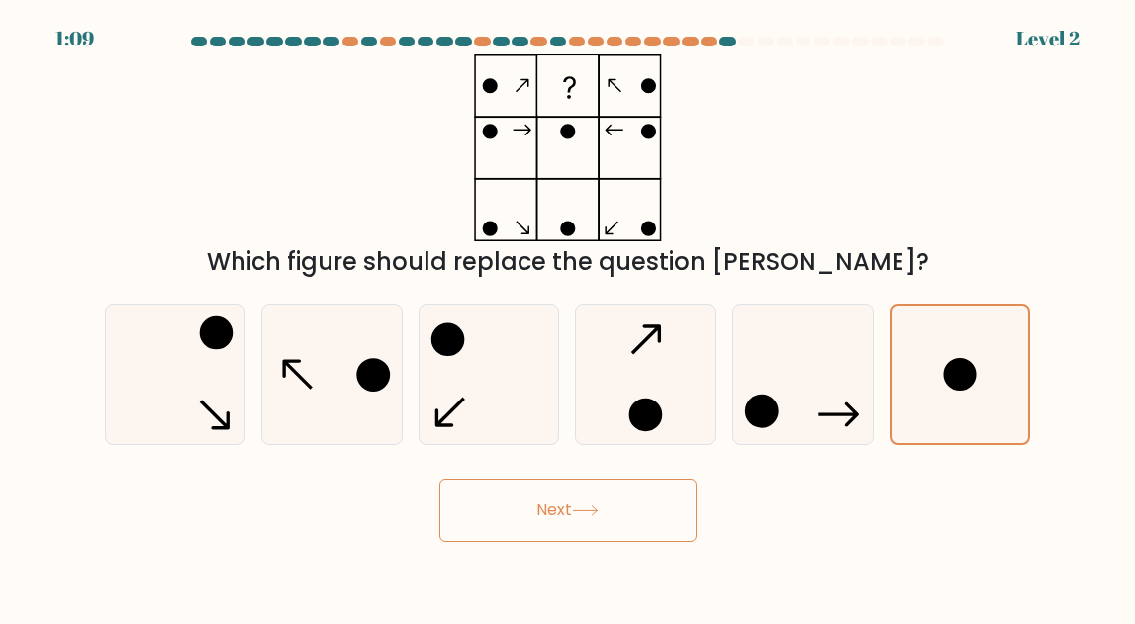
click at [620, 523] on button "Next" at bounding box center [567, 510] width 257 height 63
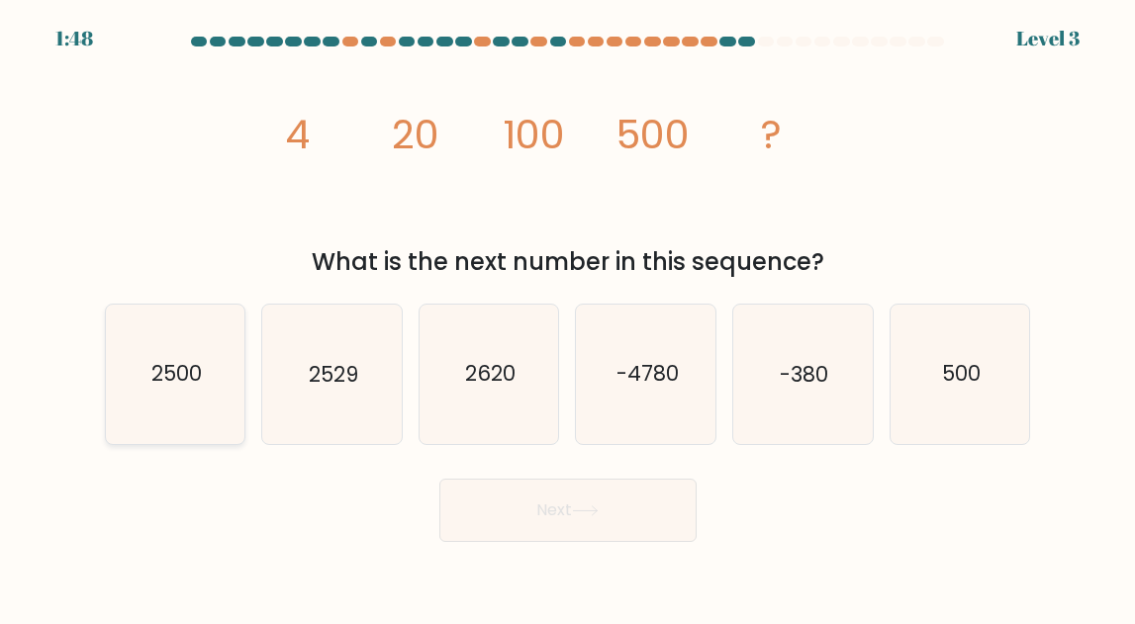
click at [199, 399] on icon "2500" at bounding box center [175, 374] width 139 height 139
click at [568, 318] on input "a. 2500" at bounding box center [568, 315] width 1 height 5
radio input "true"
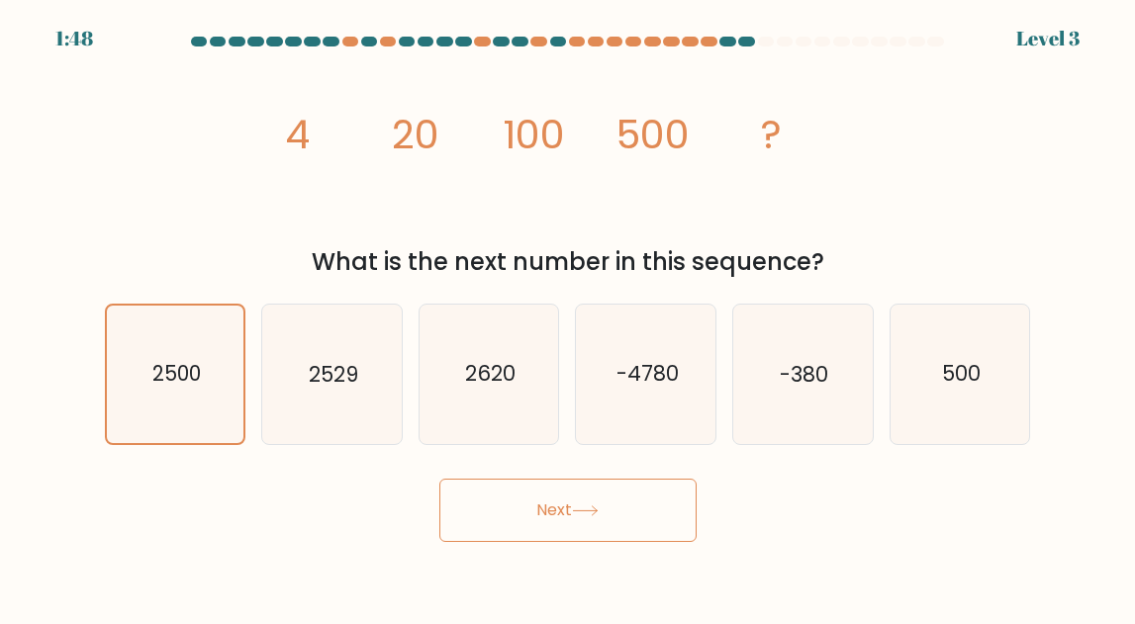
click at [488, 463] on form at bounding box center [567, 290] width 1135 height 506
click at [489, 475] on div "Next" at bounding box center [568, 505] width 950 height 73
click at [502, 497] on button "Next" at bounding box center [567, 510] width 257 height 63
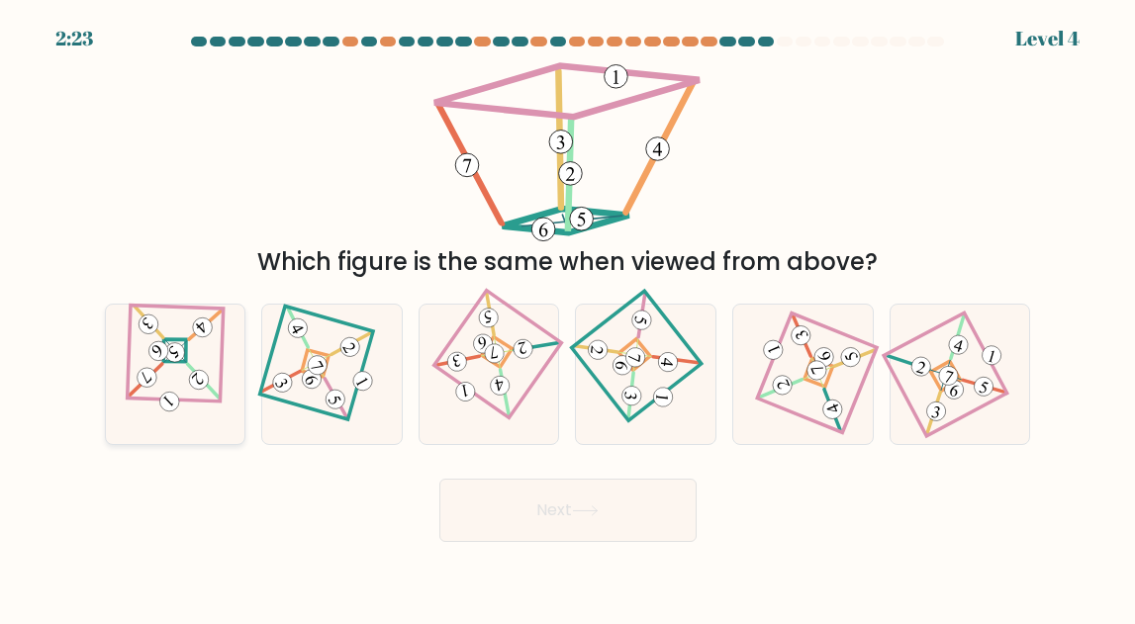
click at [181, 402] on icon at bounding box center [175, 375] width 97 height 111
click at [568, 318] on input "a." at bounding box center [568, 315] width 1 height 5
radio input "true"
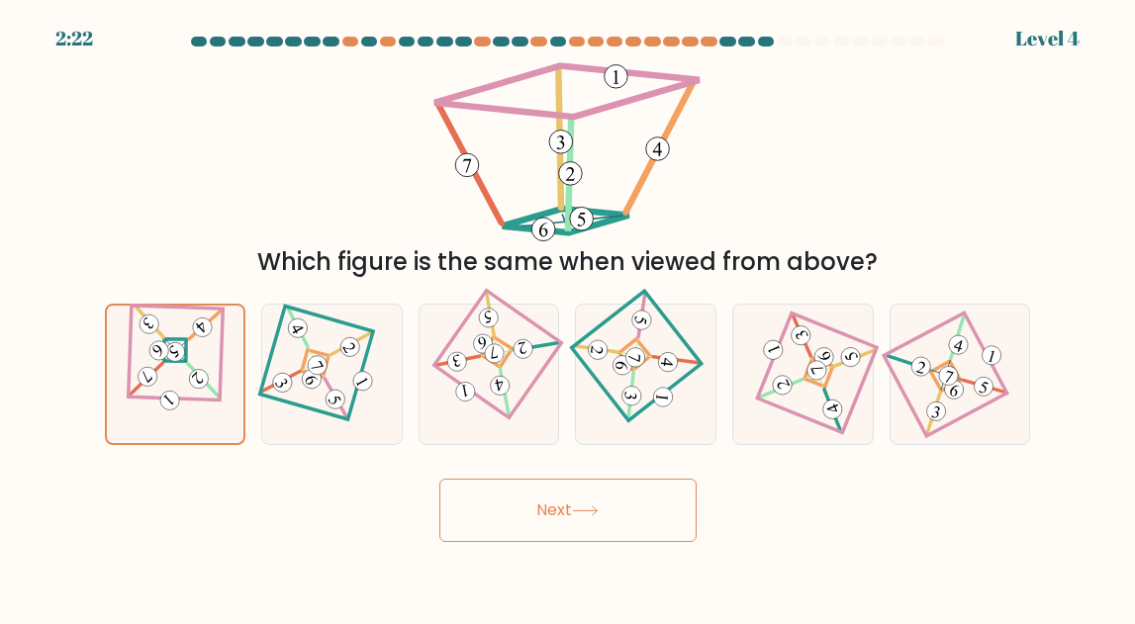
click at [497, 493] on button "Next" at bounding box center [567, 510] width 257 height 63
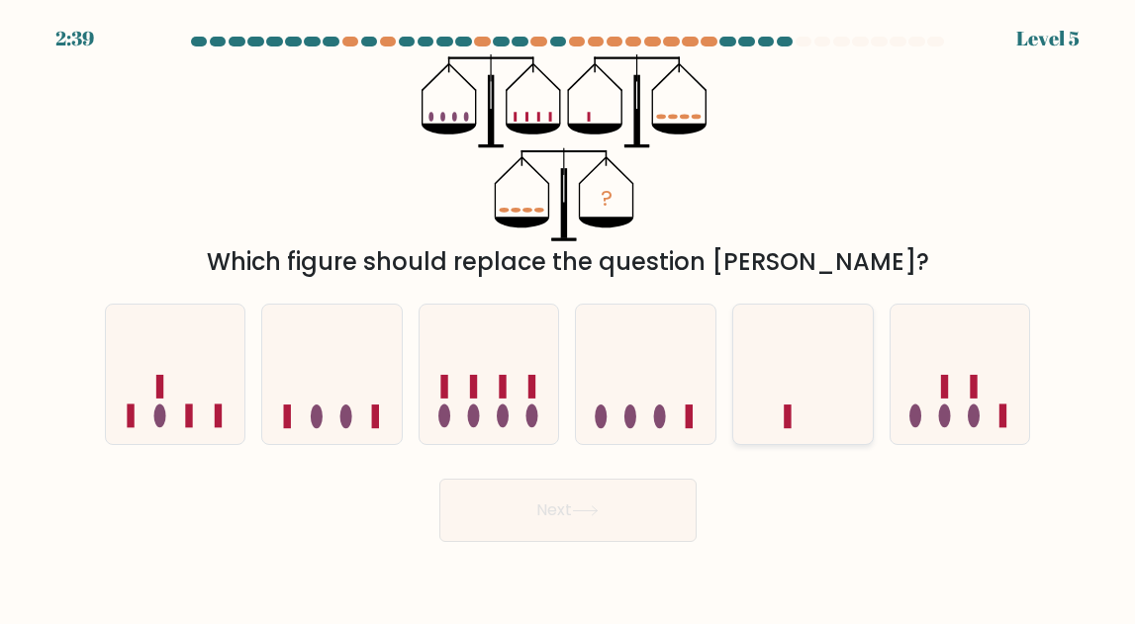
click at [773, 422] on icon at bounding box center [803, 375] width 140 height 116
click at [569, 318] on input "e." at bounding box center [568, 315] width 1 height 5
radio input "true"
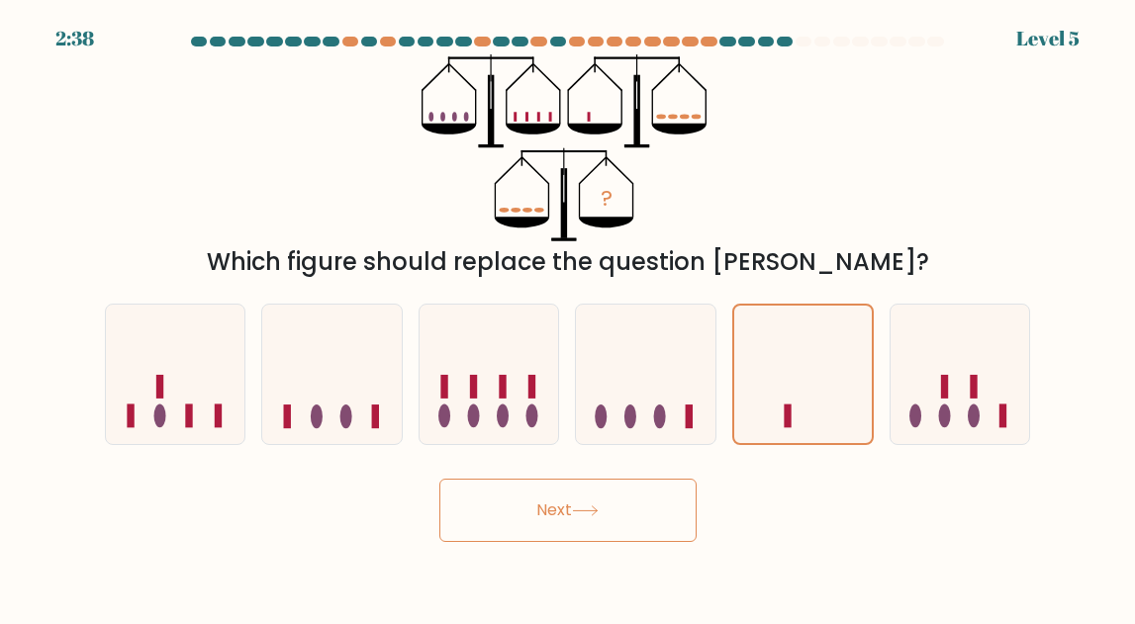
click at [630, 489] on button "Next" at bounding box center [567, 510] width 257 height 63
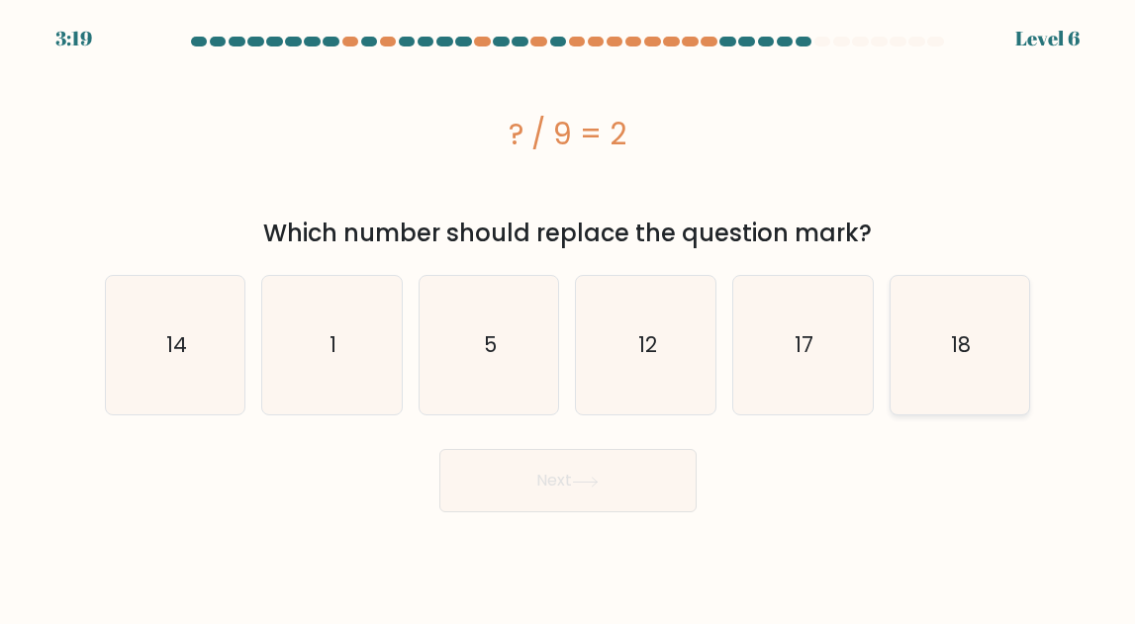
click at [964, 371] on icon "18" at bounding box center [960, 345] width 139 height 139
click at [569, 318] on input "f. 18" at bounding box center [568, 315] width 1 height 5
radio input "true"
click at [648, 466] on button "Next" at bounding box center [567, 480] width 257 height 63
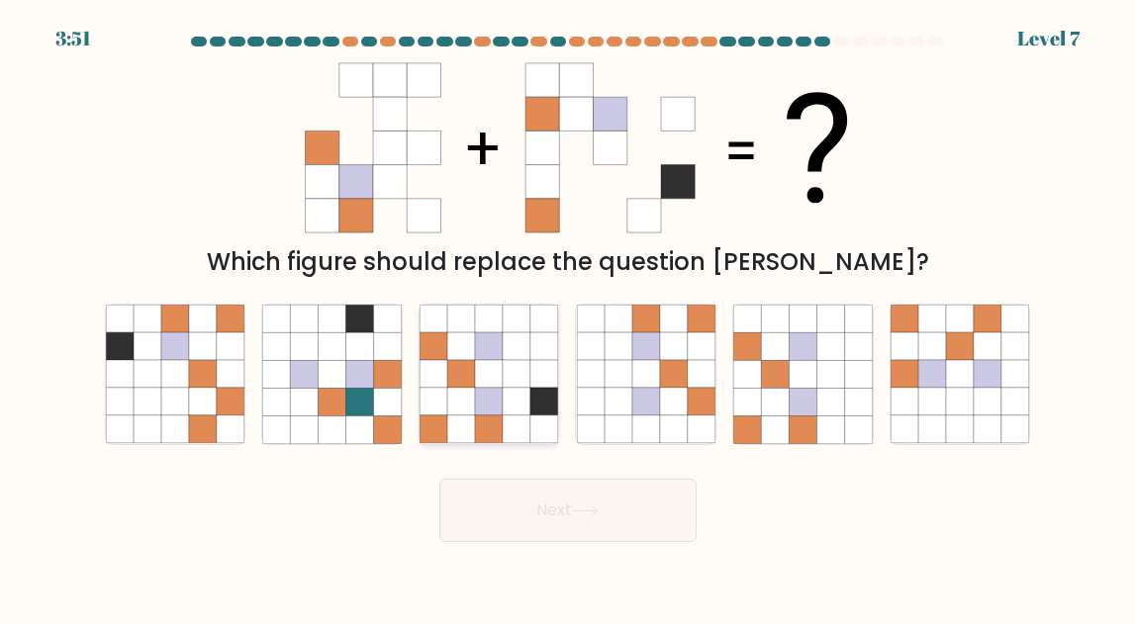
click at [514, 418] on icon at bounding box center [517, 430] width 28 height 28
click at [568, 318] on input "c." at bounding box center [568, 315] width 1 height 5
radio input "true"
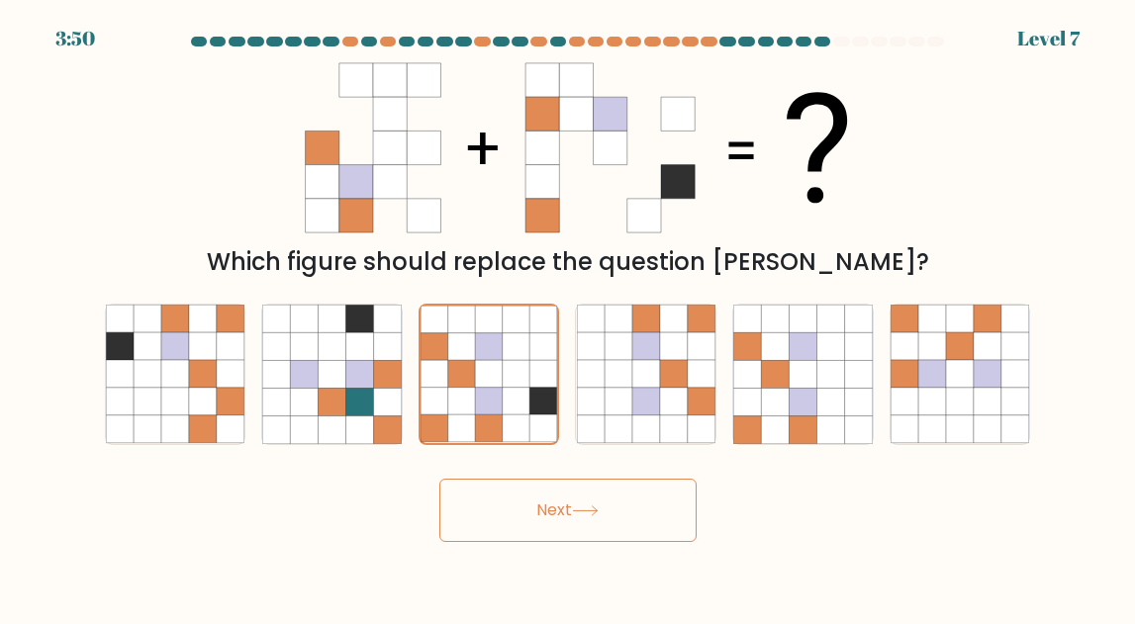
click at [527, 506] on button "Next" at bounding box center [567, 510] width 257 height 63
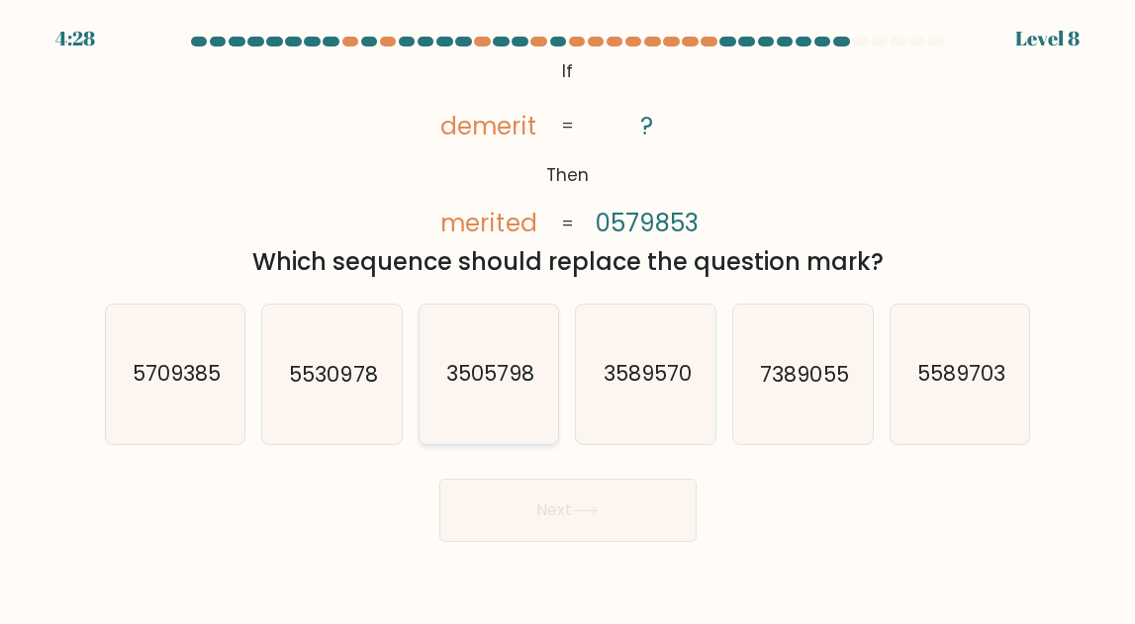
click at [485, 408] on icon "3505798" at bounding box center [489, 374] width 139 height 139
click at [568, 318] on input "c. 3505798" at bounding box center [568, 315] width 1 height 5
radio input "true"
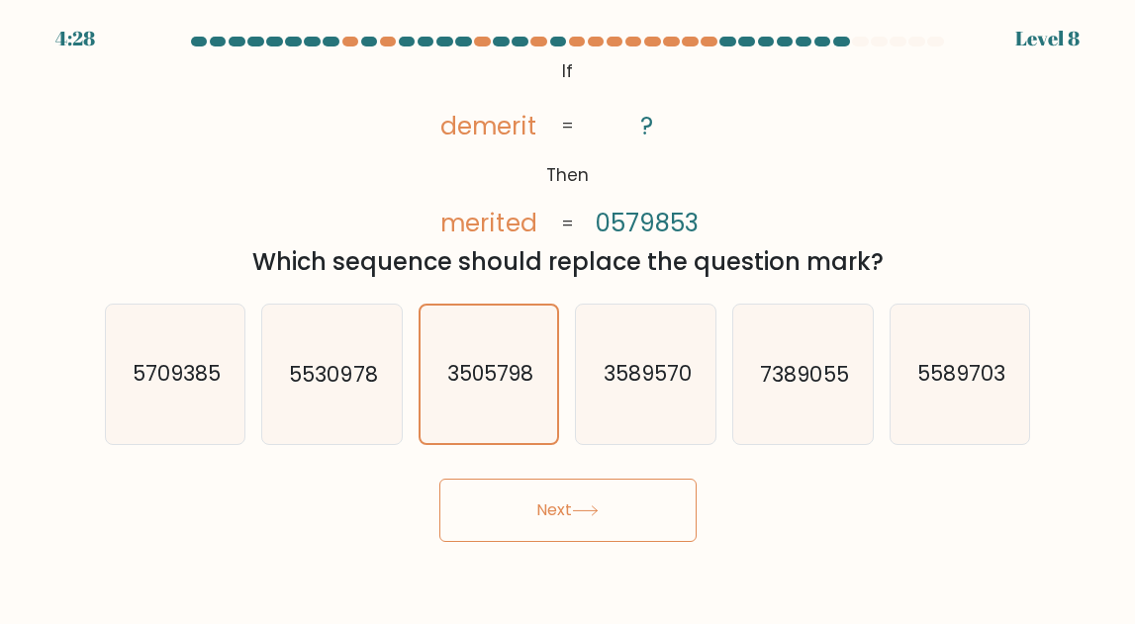
click at [487, 516] on button "Next" at bounding box center [567, 510] width 257 height 63
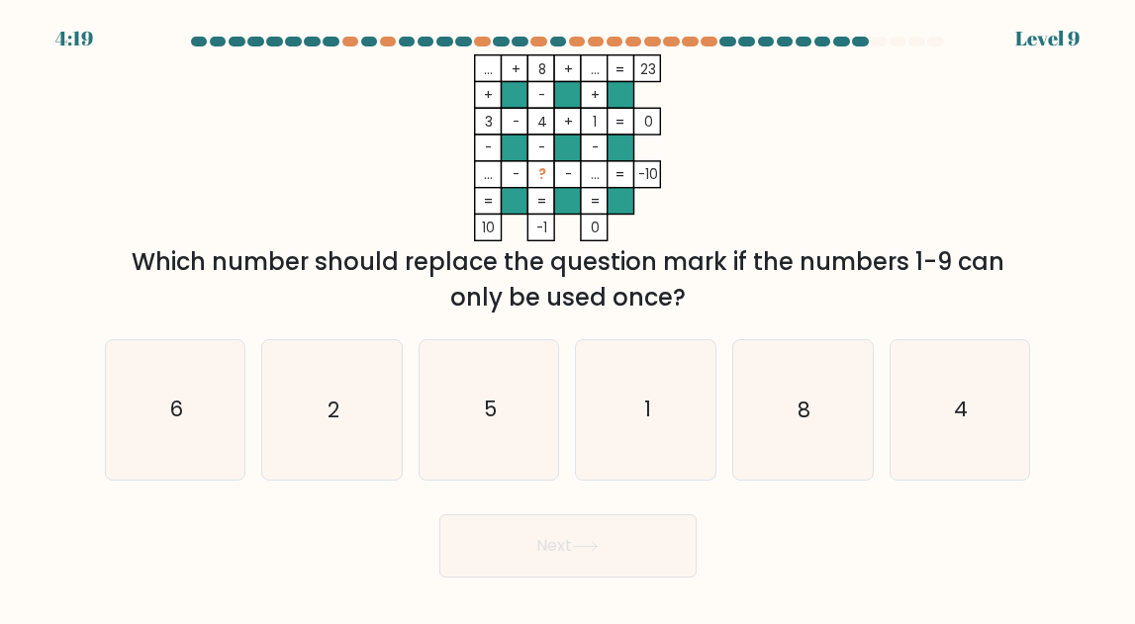
click at [545, 182] on tspan "?" at bounding box center [542, 175] width 8 height 19
click at [514, 396] on icon "5" at bounding box center [489, 409] width 139 height 139
click at [568, 318] on input "c. 5" at bounding box center [568, 315] width 1 height 5
radio input "true"
click at [523, 568] on button "Next" at bounding box center [567, 546] width 257 height 63
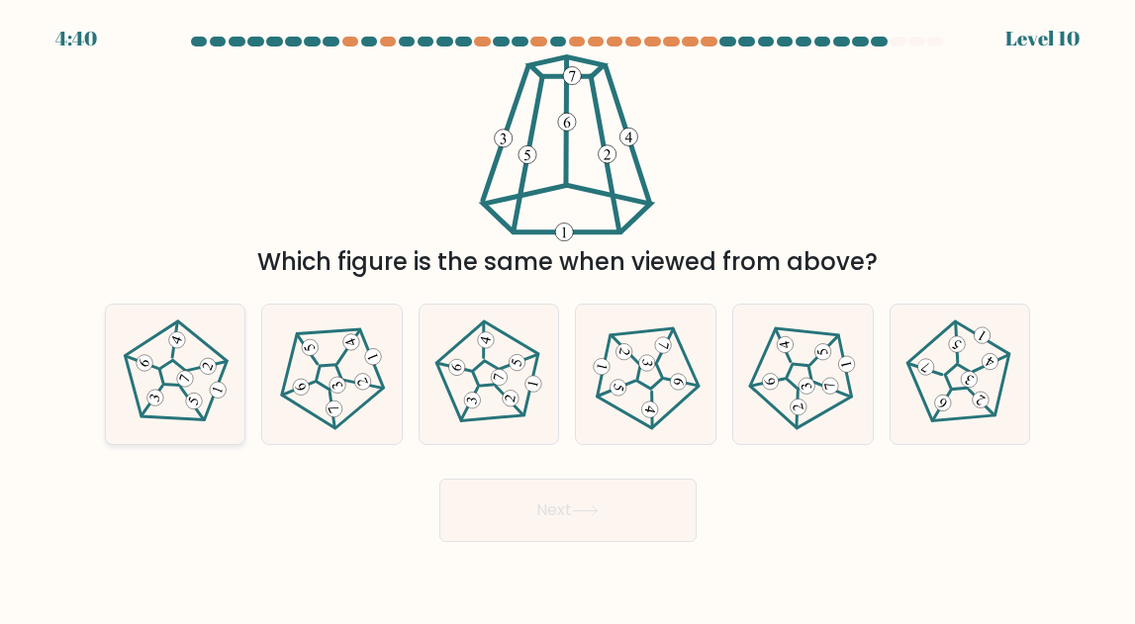
click at [197, 418] on icon at bounding box center [175, 375] width 111 height 111
click at [568, 318] on input "a." at bounding box center [568, 315] width 1 height 5
radio input "true"
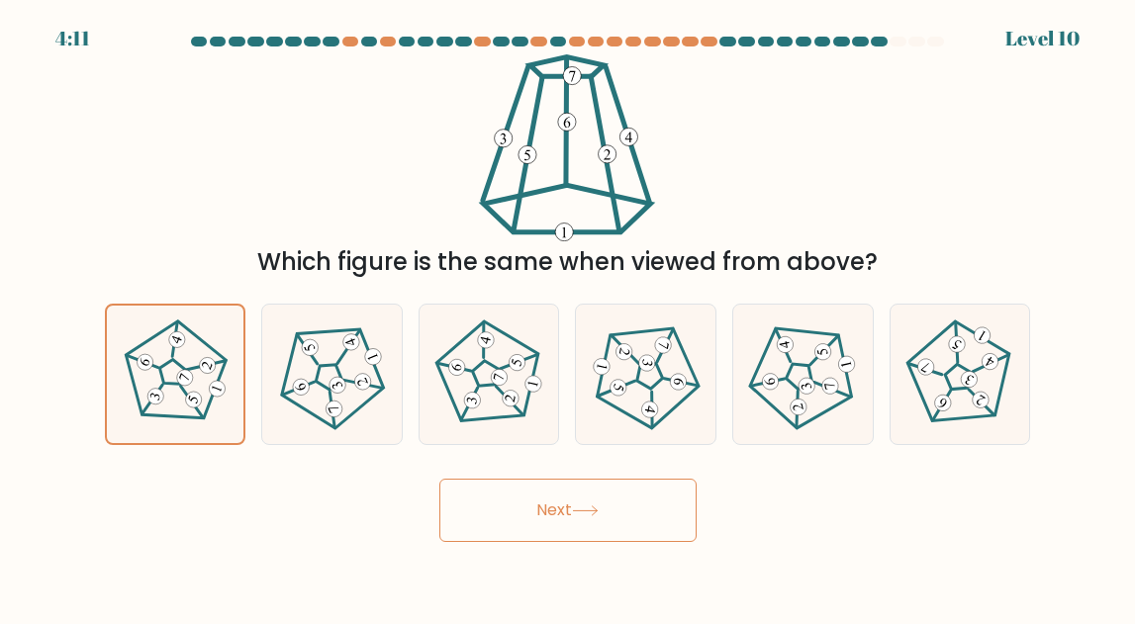
click at [542, 535] on button "Next" at bounding box center [567, 510] width 257 height 63
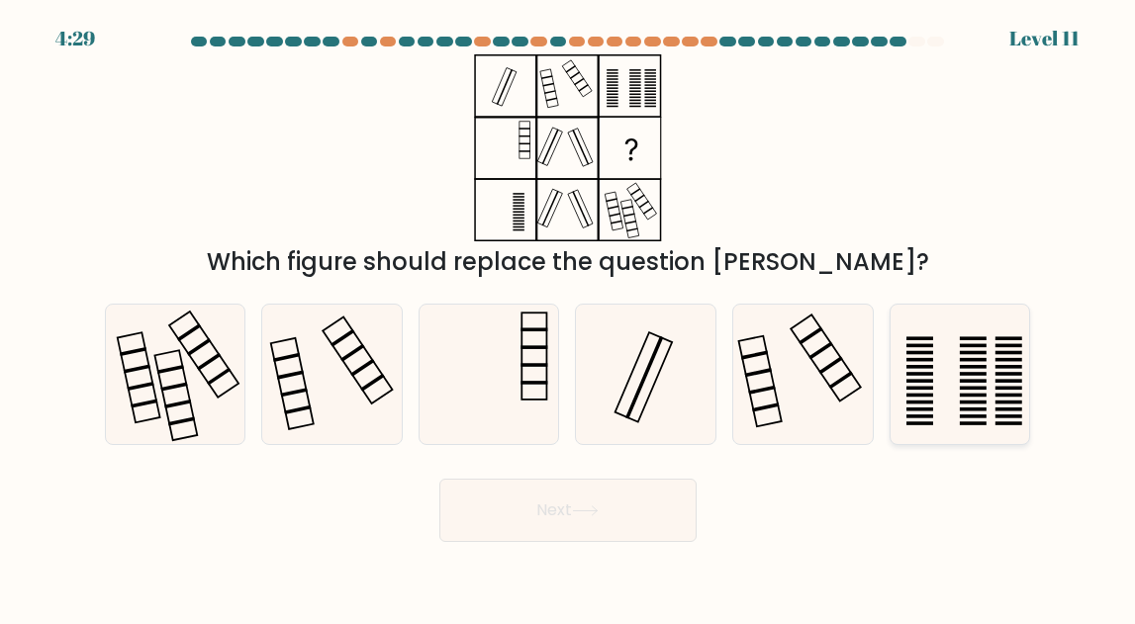
click at [936, 364] on icon at bounding box center [960, 374] width 139 height 139
click at [569, 318] on input "f." at bounding box center [568, 315] width 1 height 5
radio input "true"
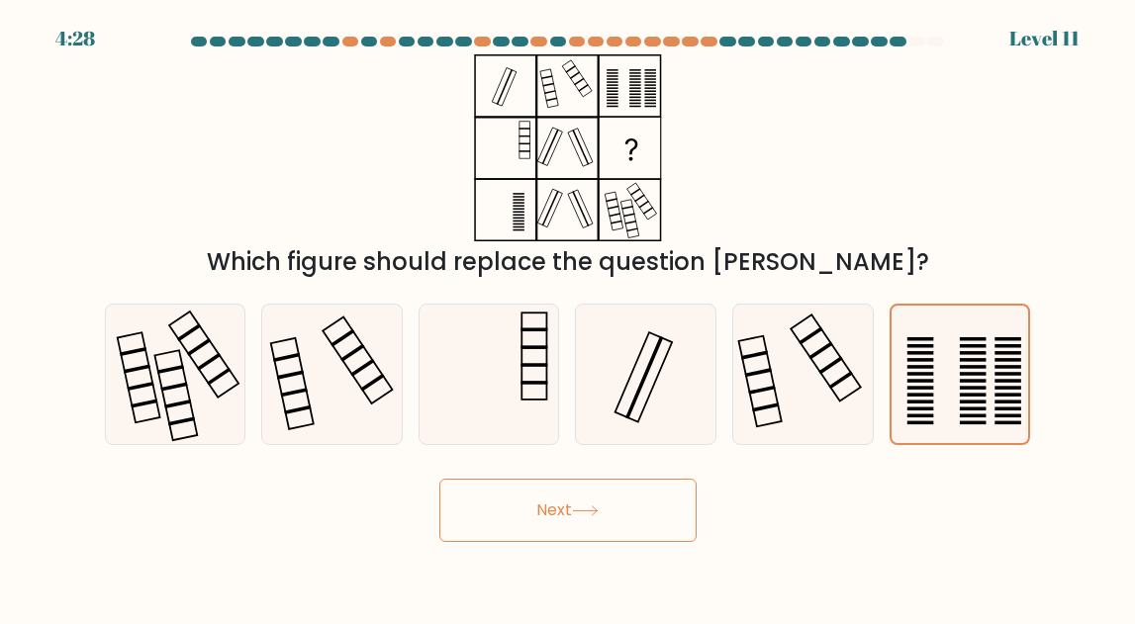
click at [610, 492] on button "Next" at bounding box center [567, 510] width 257 height 63
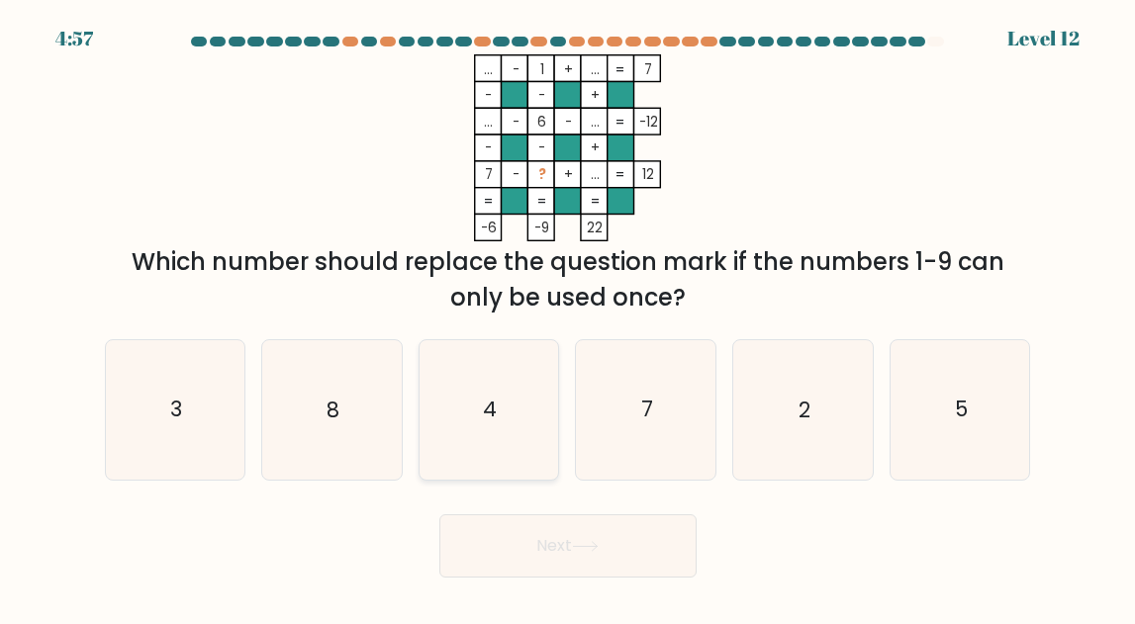
click at [511, 411] on icon "4" at bounding box center [489, 409] width 139 height 139
click at [568, 318] on input "c. 4" at bounding box center [568, 315] width 1 height 5
radio input "true"
click at [512, 568] on button "Next" at bounding box center [567, 546] width 257 height 63
